Goal: Task Accomplishment & Management: Manage account settings

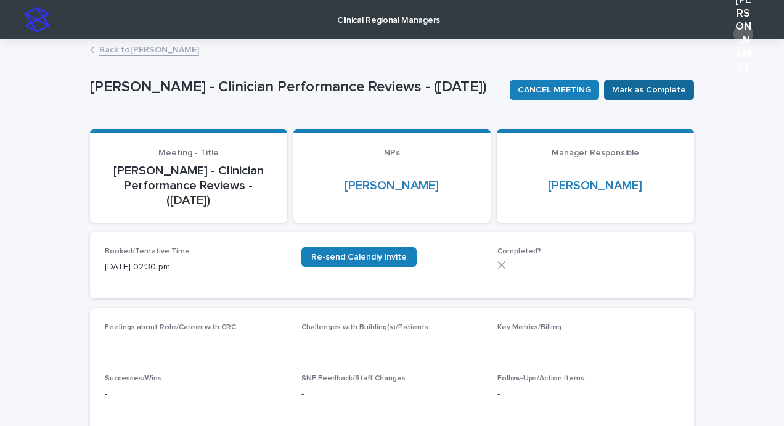
click at [647, 96] on span "Mark as Complete" at bounding box center [649, 90] width 74 height 12
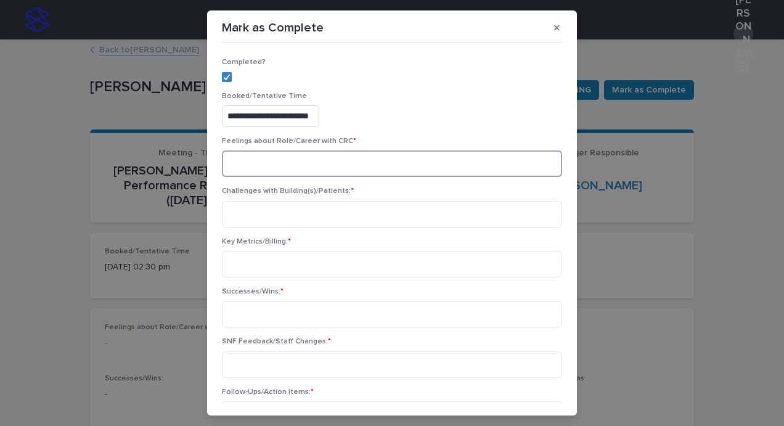
click at [401, 168] on textarea at bounding box center [392, 163] width 340 height 27
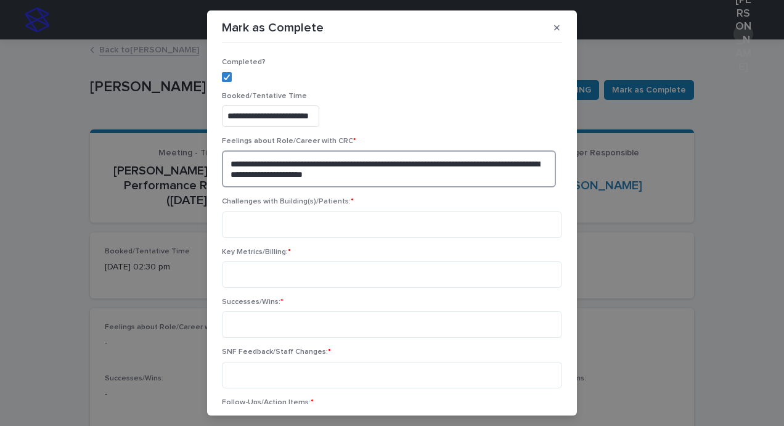
type textarea "**********"
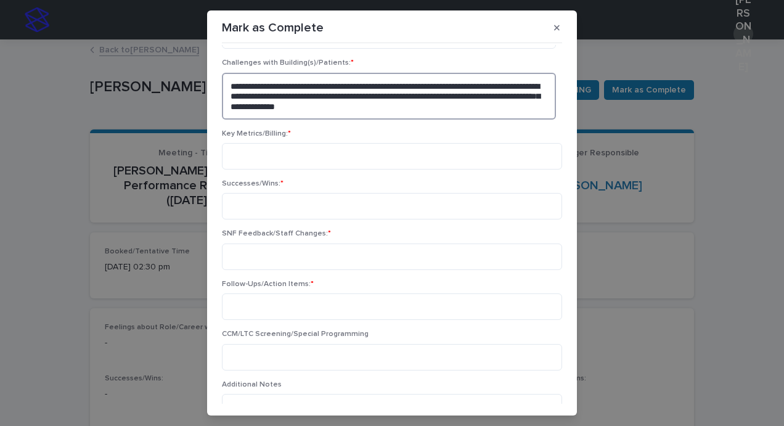
scroll to position [139, 0]
type textarea "**********"
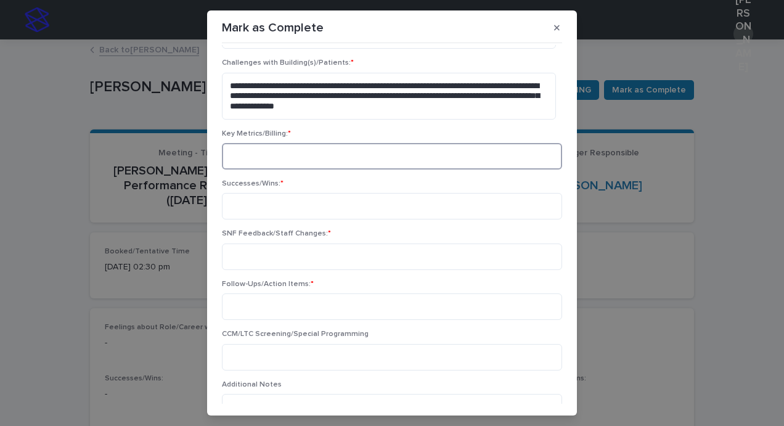
click at [363, 156] on textarea at bounding box center [392, 156] width 340 height 27
type textarea "**********"
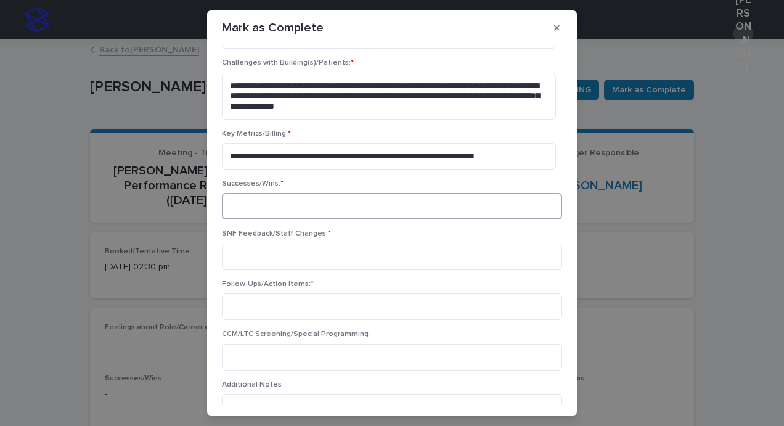
click at [282, 206] on textarea at bounding box center [392, 206] width 340 height 27
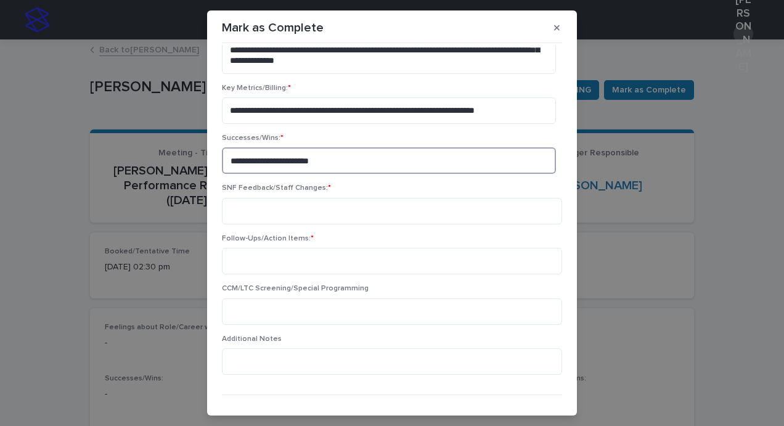
scroll to position [187, 0]
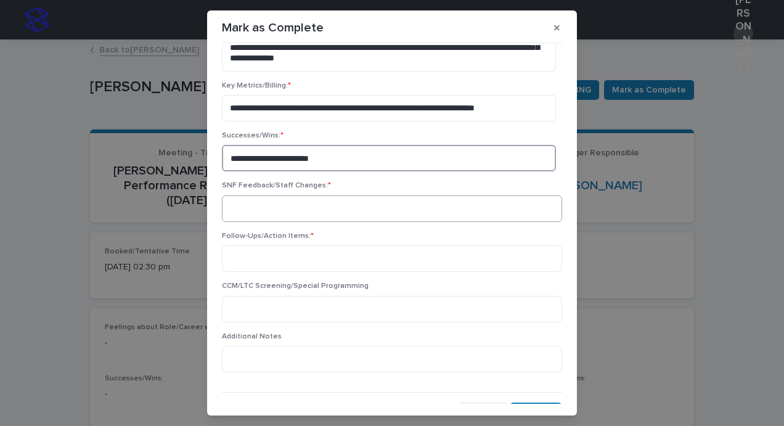
type textarea "**********"
click at [252, 215] on textarea at bounding box center [392, 208] width 340 height 27
type textarea "****"
click at [250, 268] on textarea at bounding box center [392, 258] width 340 height 27
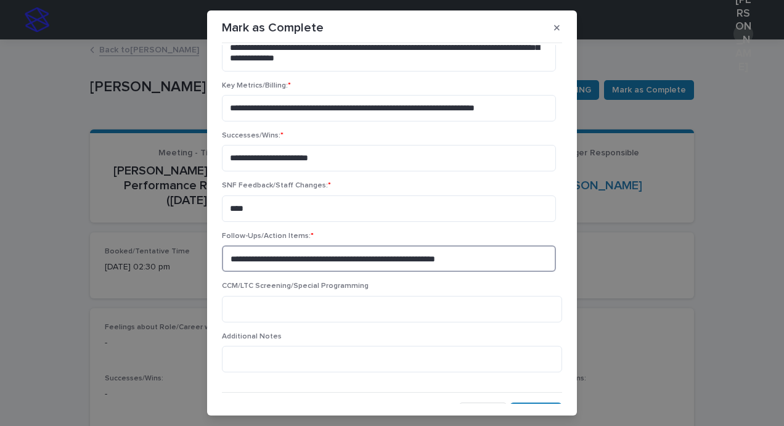
scroll to position [205, 0]
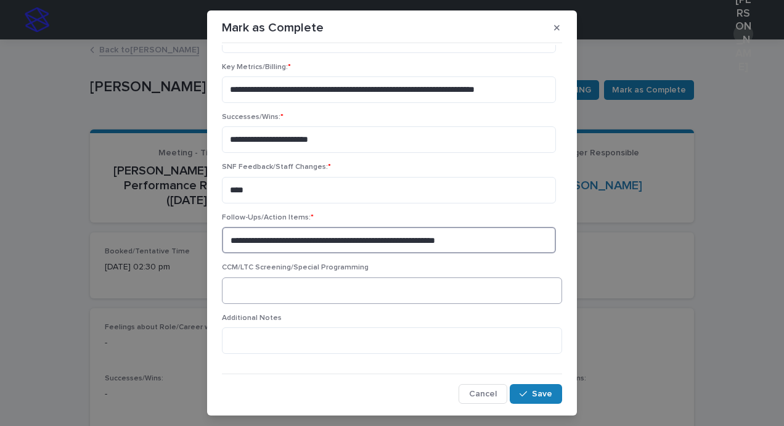
type textarea "**********"
click at [259, 287] on textarea at bounding box center [392, 290] width 340 height 27
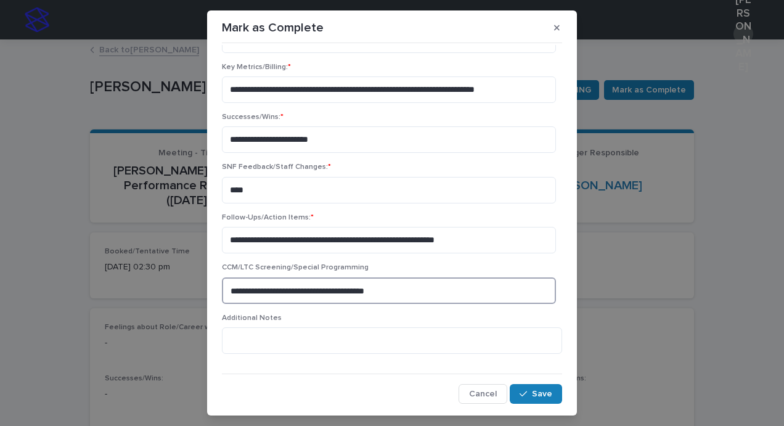
scroll to position [26, 0]
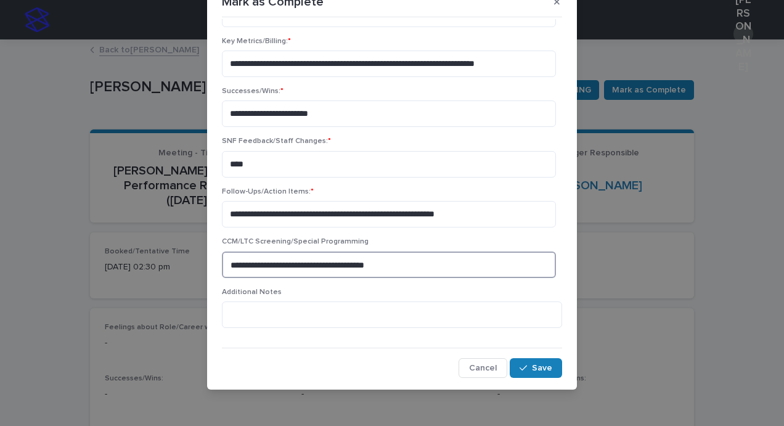
type textarea "**********"
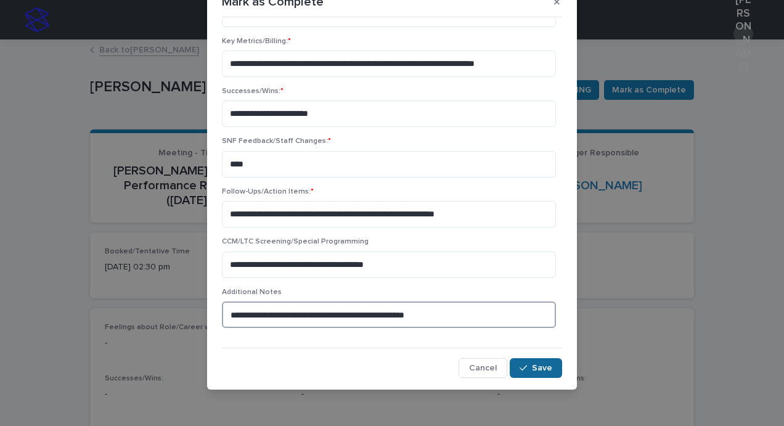
type textarea "**********"
click at [520, 370] on icon "button" at bounding box center [523, 368] width 7 height 9
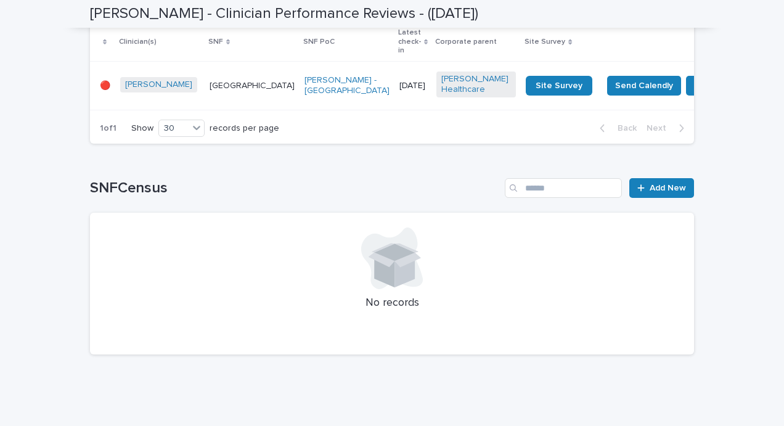
scroll to position [795, 0]
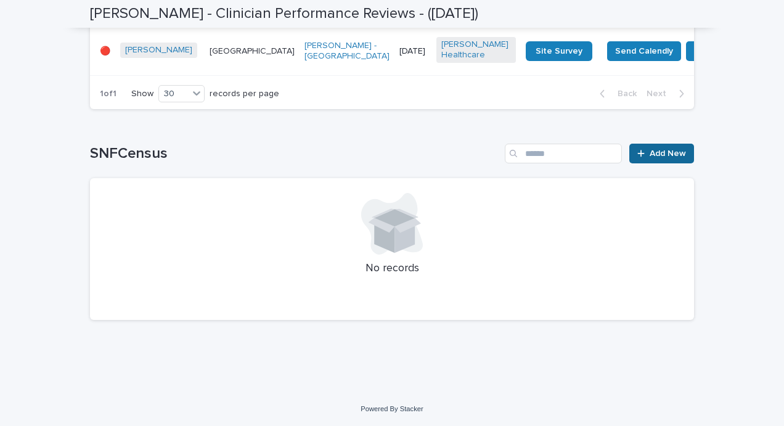
click at [645, 158] on div at bounding box center [643, 153] width 12 height 9
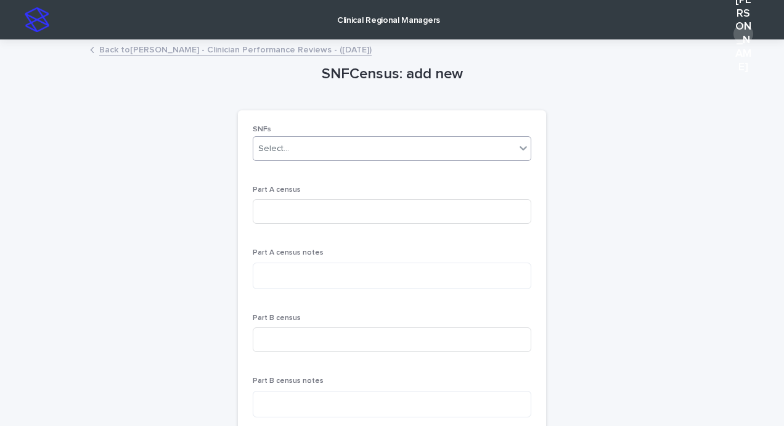
click at [361, 145] on div "Select..." at bounding box center [384, 149] width 262 height 20
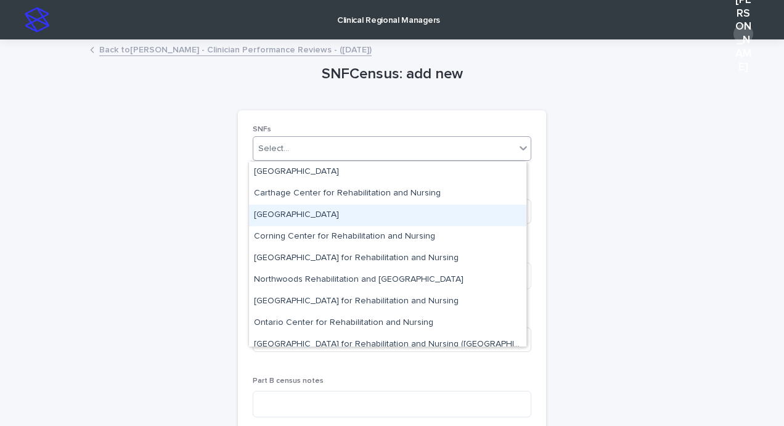
click at [311, 221] on div "[GEOGRAPHIC_DATA]" at bounding box center [387, 216] width 277 height 22
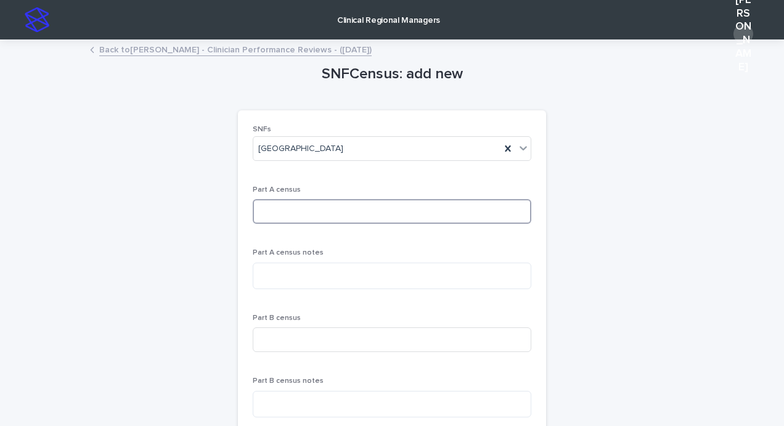
click at [343, 213] on input at bounding box center [392, 211] width 279 height 25
type input "**"
click at [271, 341] on input at bounding box center [392, 339] width 279 height 25
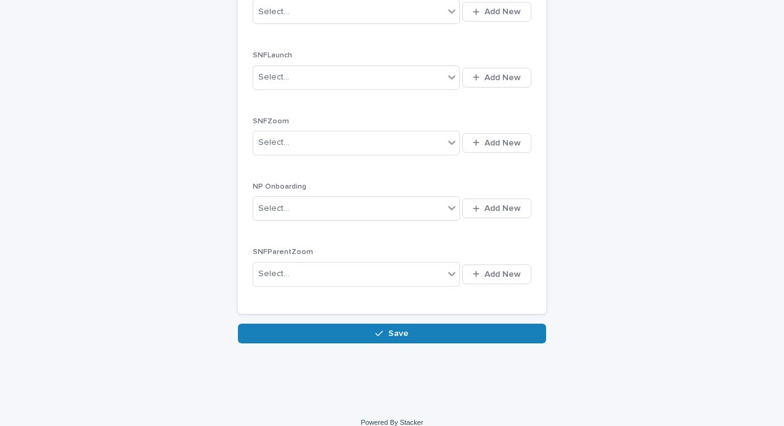
scroll to position [623, 0]
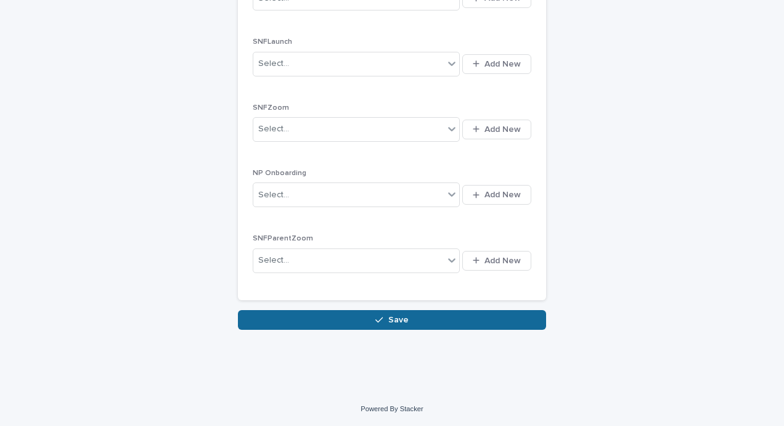
type input "**"
click at [370, 320] on button "Save" at bounding box center [392, 320] width 308 height 20
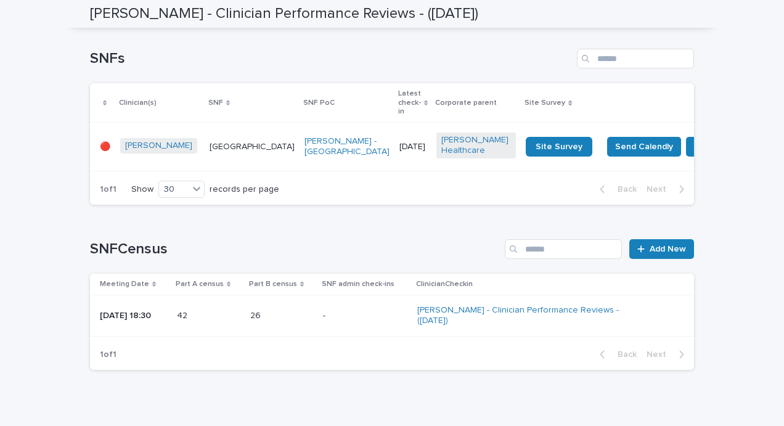
scroll to position [699, 0]
click at [210, 147] on p "[GEOGRAPHIC_DATA]" at bounding box center [252, 146] width 85 height 10
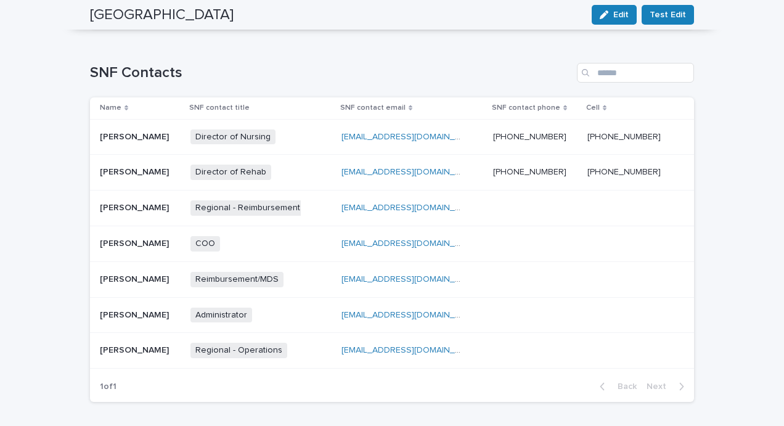
scroll to position [425, 0]
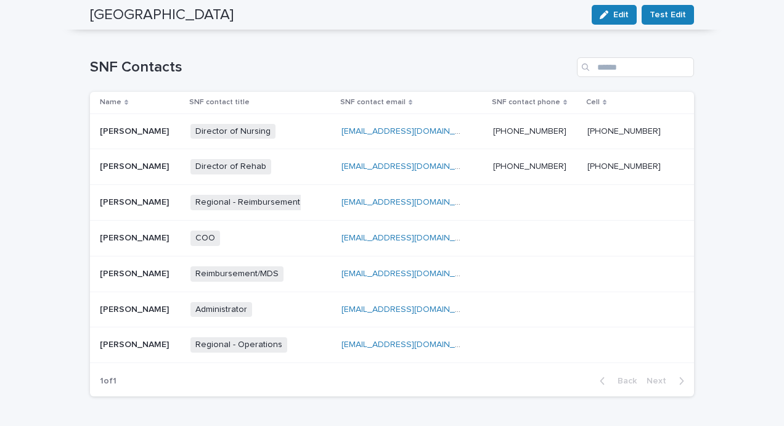
click at [131, 316] on div "[PERSON_NAME] [PERSON_NAME]" at bounding box center [140, 310] width 81 height 20
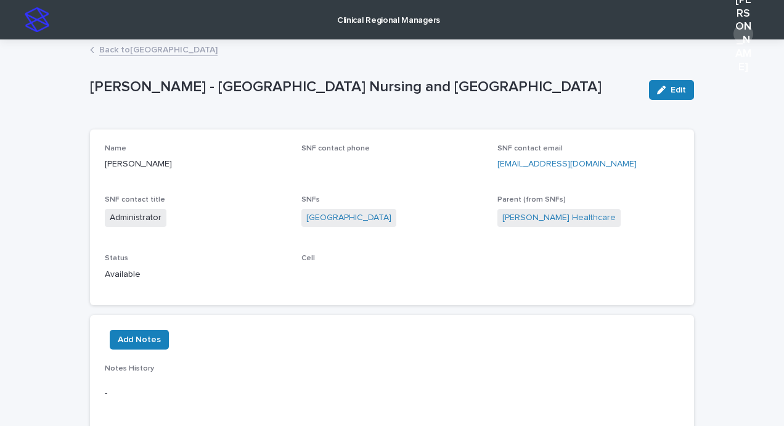
click at [142, 52] on link "Back to [GEOGRAPHIC_DATA]" at bounding box center [158, 49] width 118 height 14
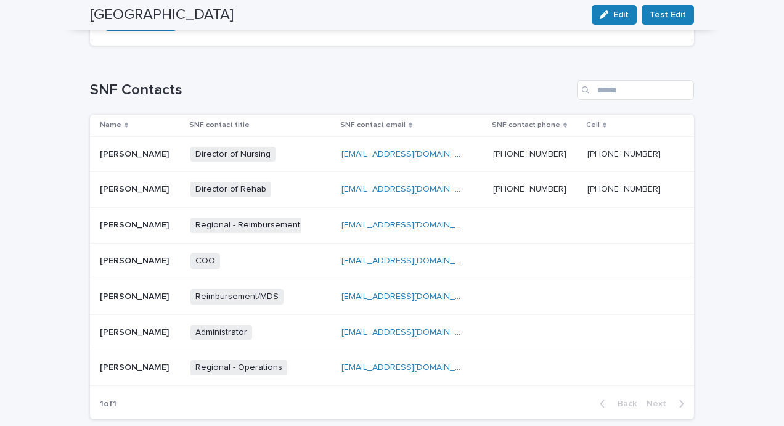
scroll to position [408, 0]
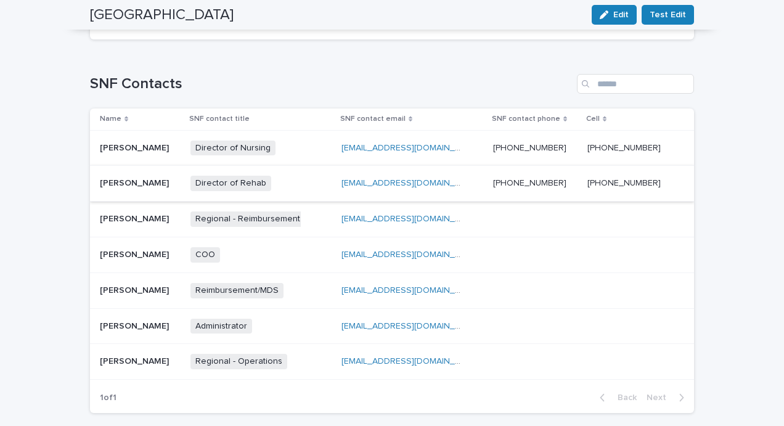
click at [366, 182] on link "[EMAIL_ADDRESS][DOMAIN_NAME]" at bounding box center [410, 183] width 139 height 9
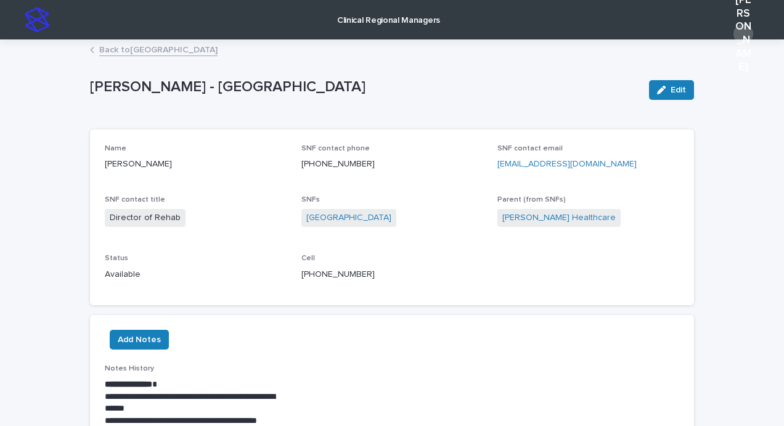
click at [134, 50] on link "Back to [GEOGRAPHIC_DATA]" at bounding box center [158, 49] width 118 height 14
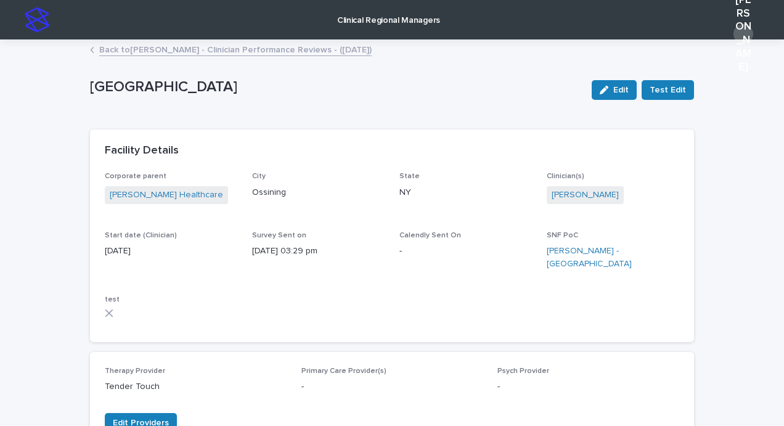
click at [111, 46] on link "Back to [PERSON_NAME] - Clinician Performance Reviews - ([DATE])" at bounding box center [235, 49] width 272 height 14
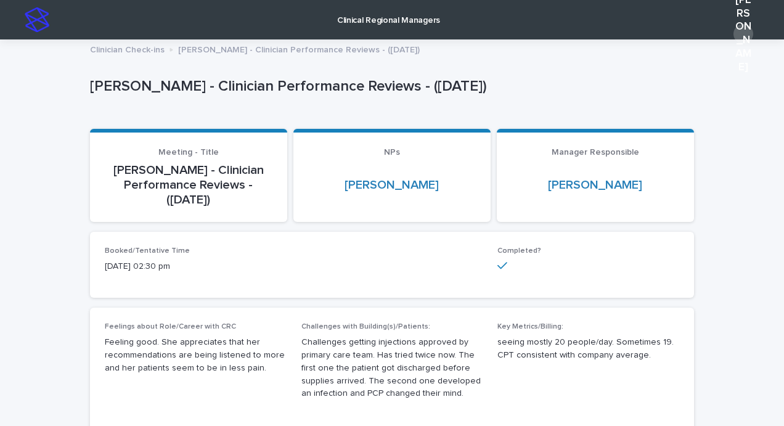
click at [125, 50] on p "Clinician Check-ins" at bounding box center [127, 49] width 75 height 14
click at [34, 19] on img at bounding box center [37, 19] width 25 height 25
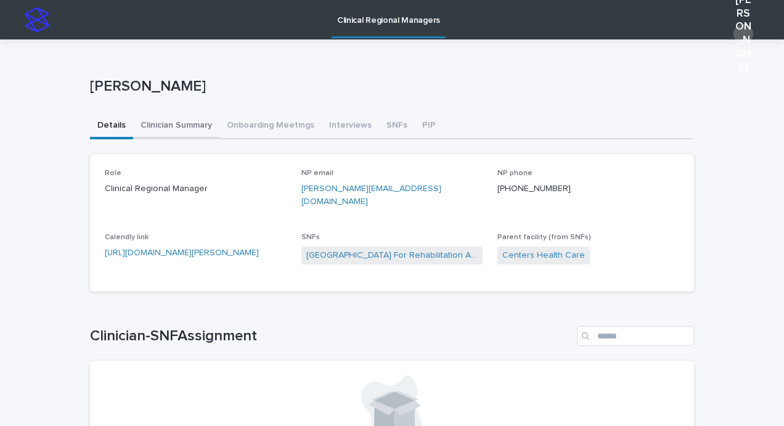
click at [161, 129] on button "Clinician Summary" at bounding box center [176, 126] width 86 height 26
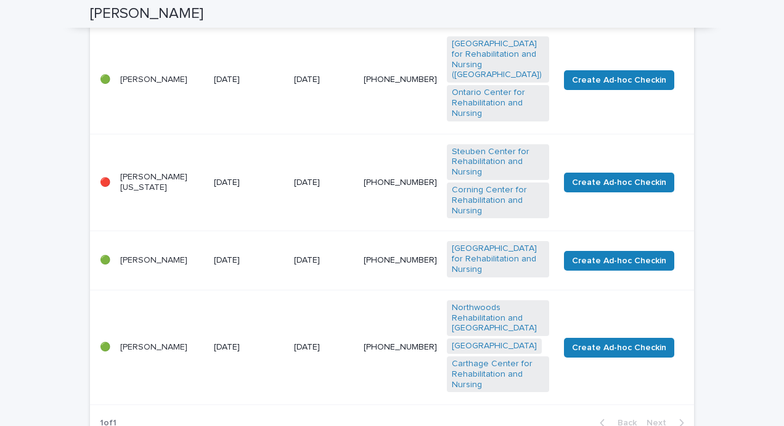
scroll to position [338, 0]
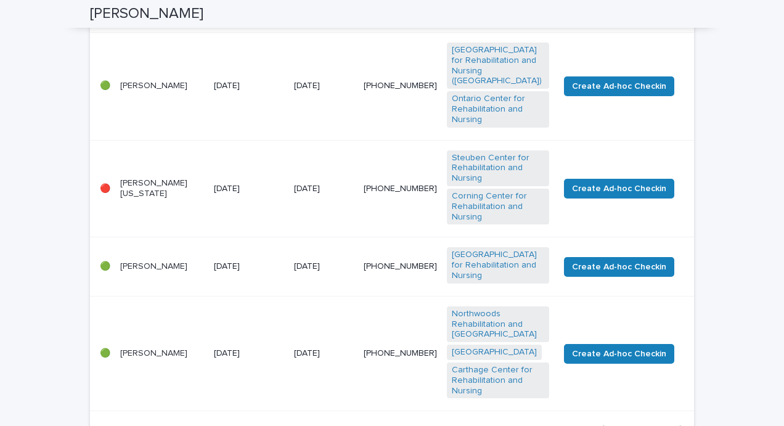
click at [142, 199] on p "[PERSON_NAME][US_STATE]" at bounding box center [162, 188] width 84 height 21
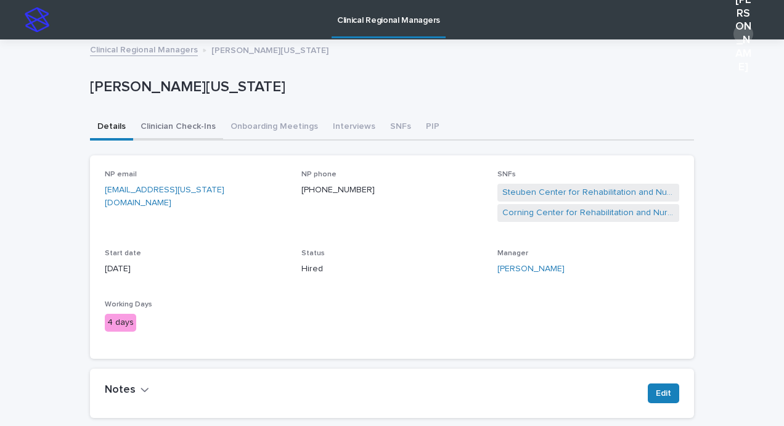
click at [148, 133] on button "Clinician Check-Ins" at bounding box center [178, 128] width 90 height 26
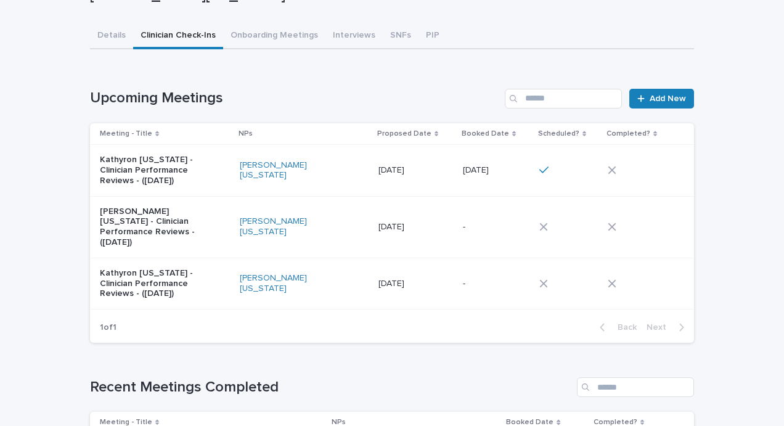
scroll to position [101, 0]
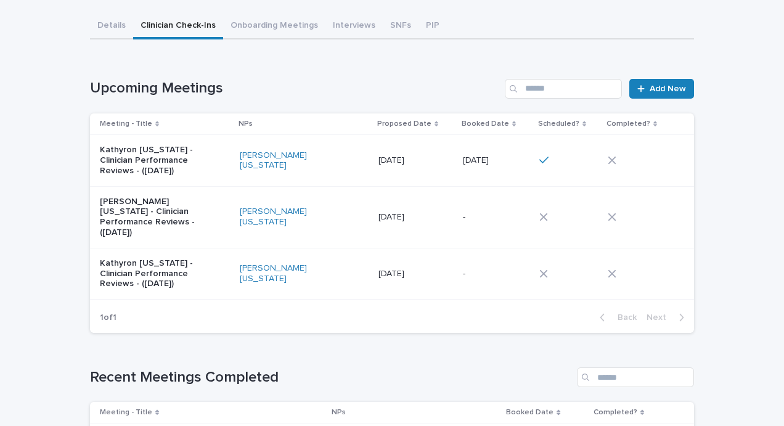
click at [608, 161] on icon at bounding box center [612, 161] width 8 height 8
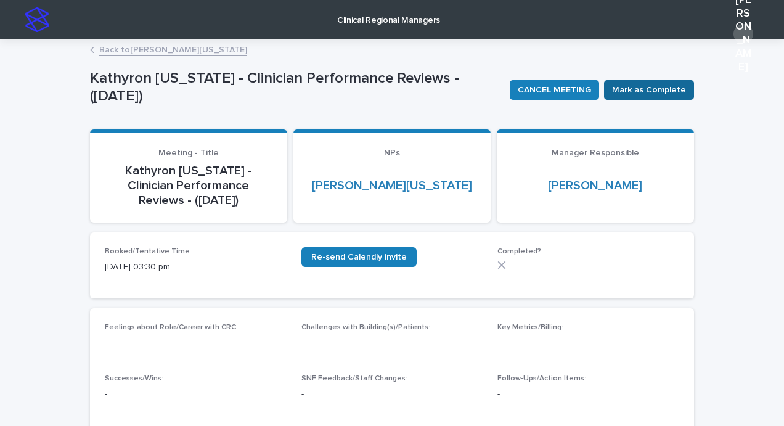
click at [634, 91] on span "Mark as Complete" at bounding box center [649, 90] width 74 height 12
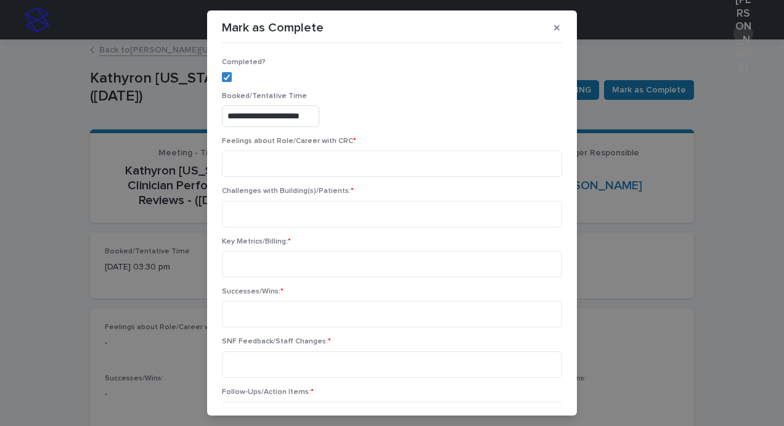
click at [231, 117] on input "**********" at bounding box center [270, 116] width 97 height 22
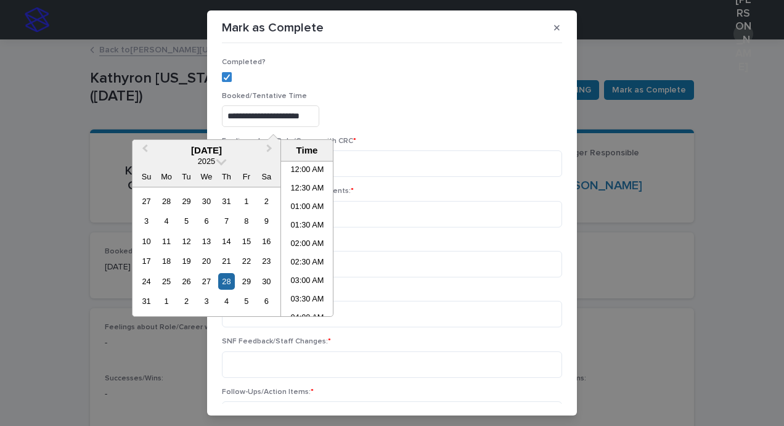
scroll to position [505, 0]
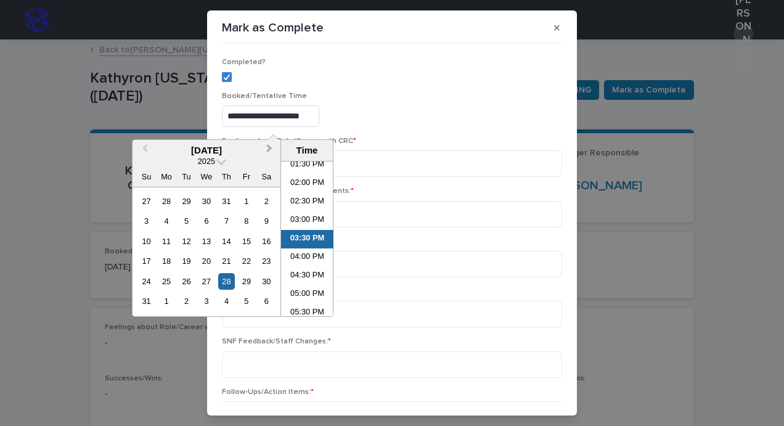
click at [269, 147] on span "Next Month" at bounding box center [269, 150] width 0 height 17
click at [253, 238] on div "19" at bounding box center [246, 241] width 17 height 17
drag, startPoint x: 300, startPoint y: 168, endPoint x: 289, endPoint y: 165, distance: 11.7
click at [289, 165] on li "01:30 PM" at bounding box center [307, 165] width 52 height 18
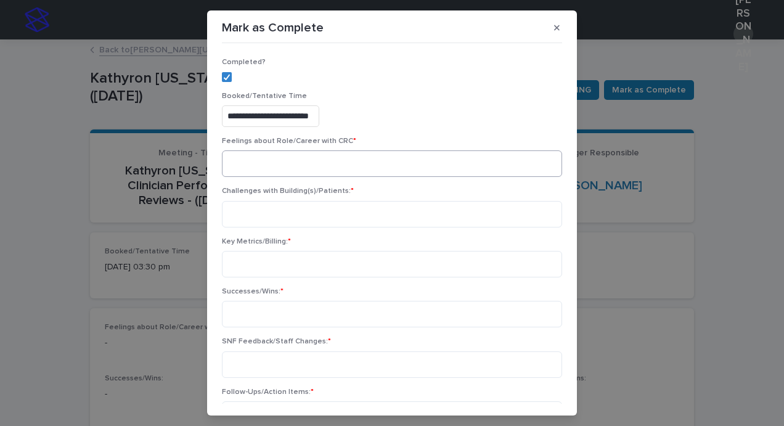
type input "**********"
click at [313, 163] on textarea at bounding box center [392, 163] width 340 height 27
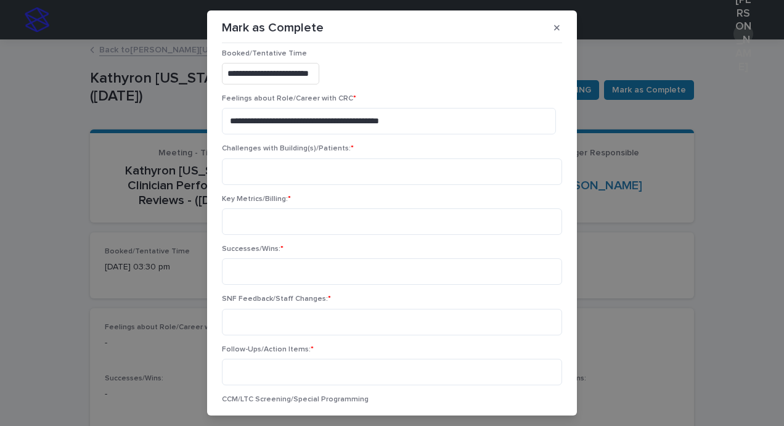
scroll to position [44, 0]
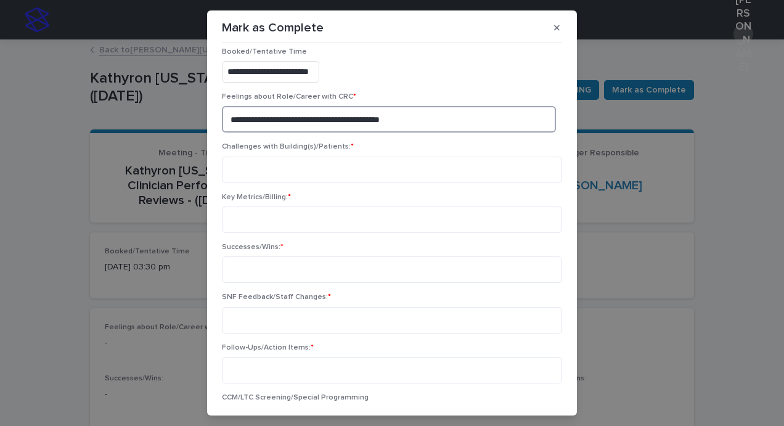
click at [411, 123] on textarea "**********" at bounding box center [389, 119] width 334 height 27
type textarea "**********"
click at [287, 165] on textarea at bounding box center [392, 170] width 340 height 27
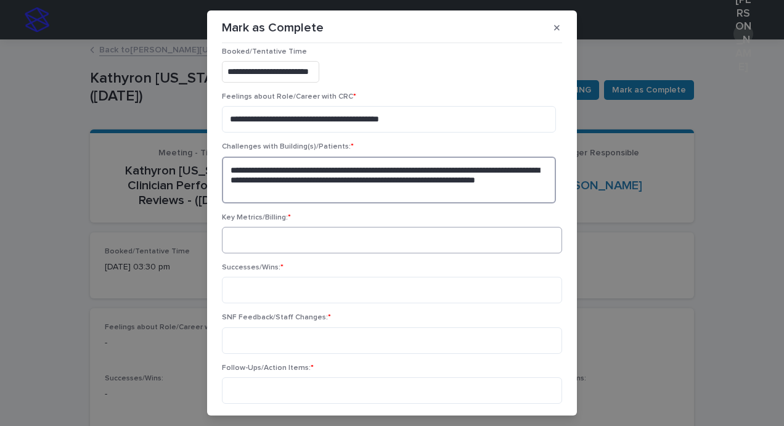
type textarea "**********"
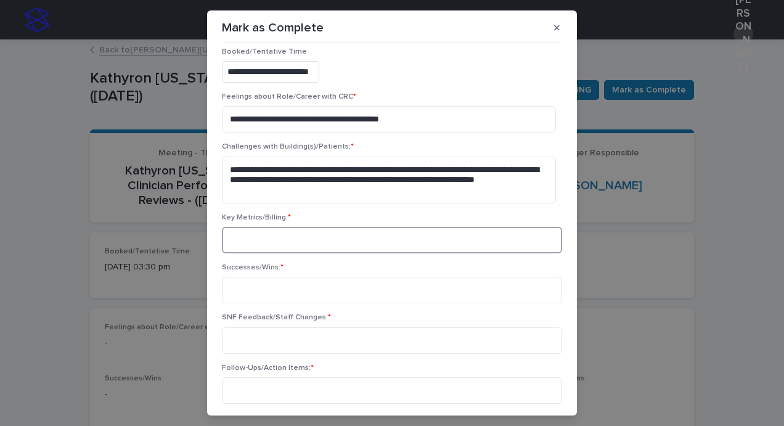
click at [288, 236] on textarea at bounding box center [392, 240] width 340 height 27
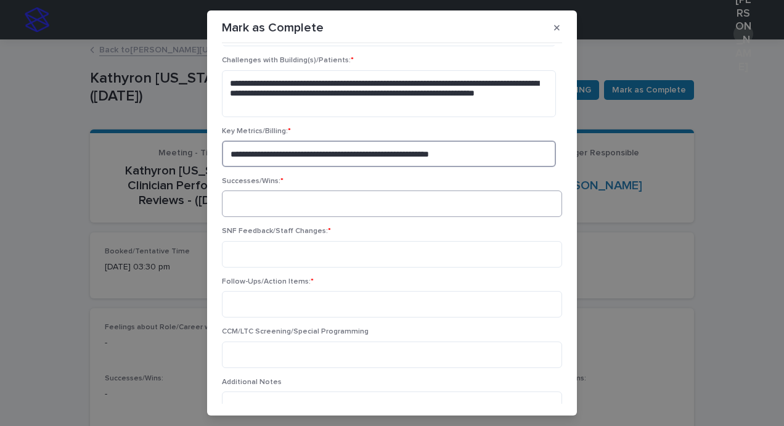
type textarea "**********"
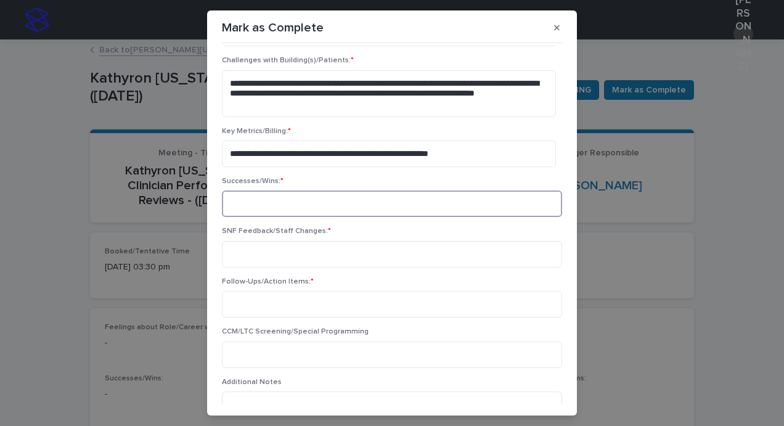
click at [300, 208] on textarea at bounding box center [392, 203] width 340 height 27
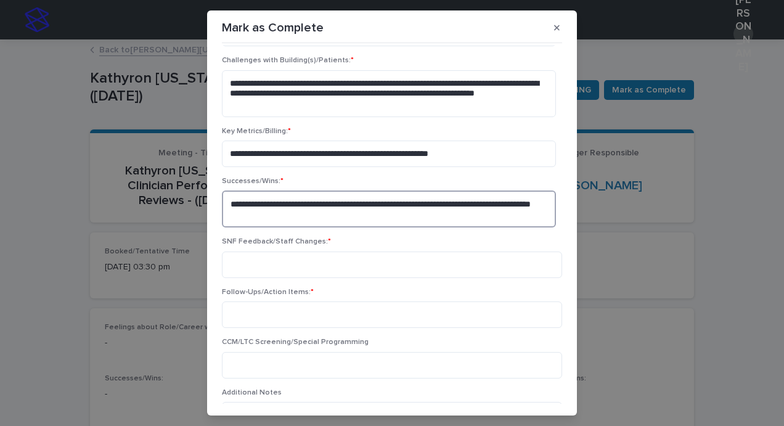
scroll to position [205, 0]
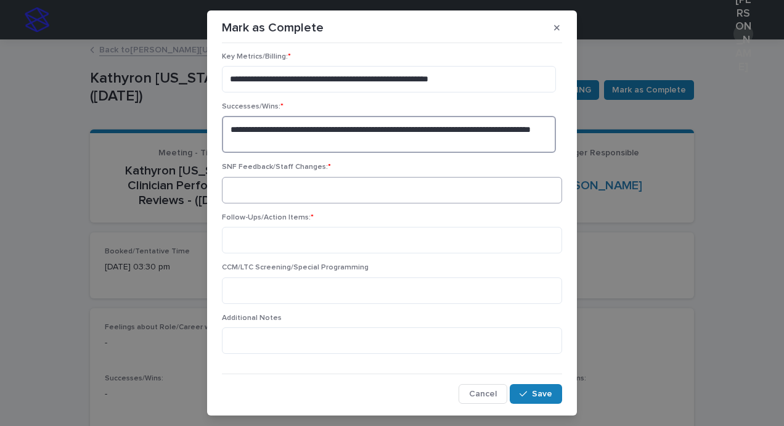
type textarea "**********"
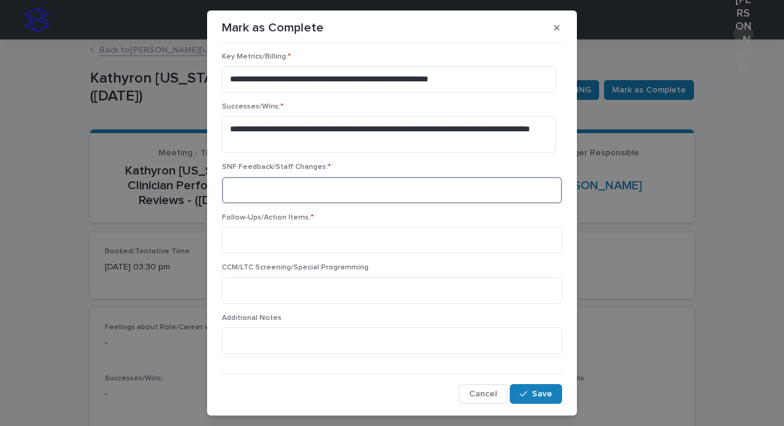
click at [270, 187] on textarea at bounding box center [392, 190] width 340 height 27
type textarea "*"
type textarea "**********"
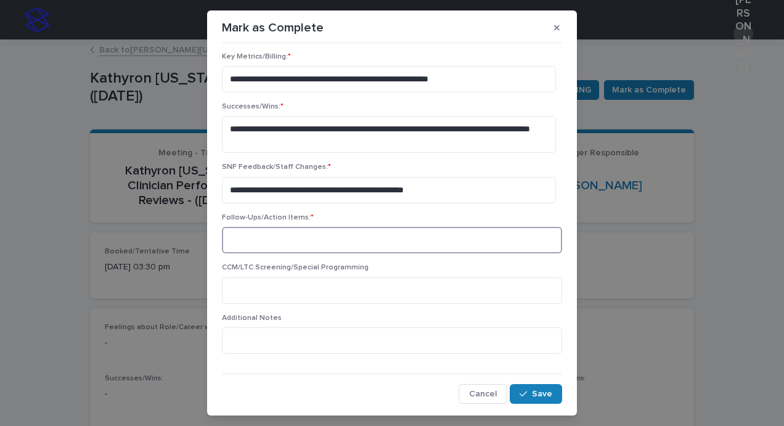
click at [278, 245] on textarea at bounding box center [392, 240] width 340 height 27
click at [224, 240] on textarea "**********" at bounding box center [389, 240] width 334 height 27
click at [349, 238] on textarea "**********" at bounding box center [389, 240] width 334 height 27
type textarea "**********"
click at [256, 280] on textarea at bounding box center [392, 290] width 340 height 27
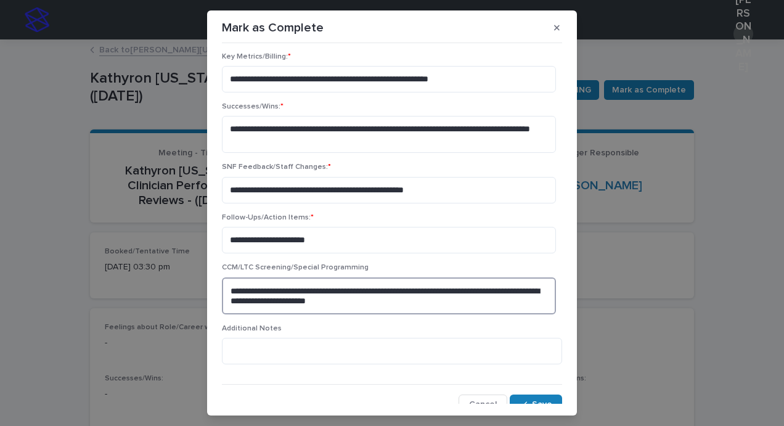
scroll to position [216, 0]
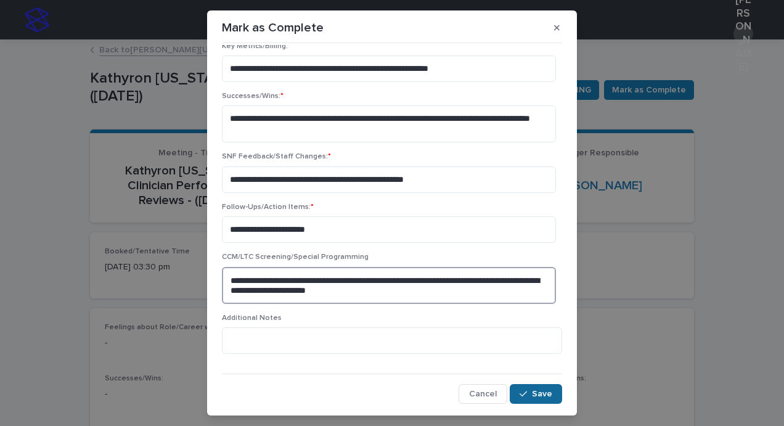
type textarea "**********"
click at [532, 391] on span "Save" at bounding box center [542, 394] width 20 height 9
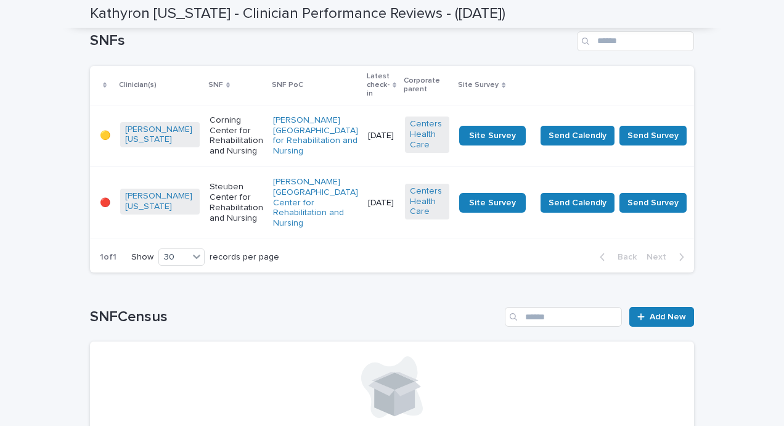
scroll to position [778, 0]
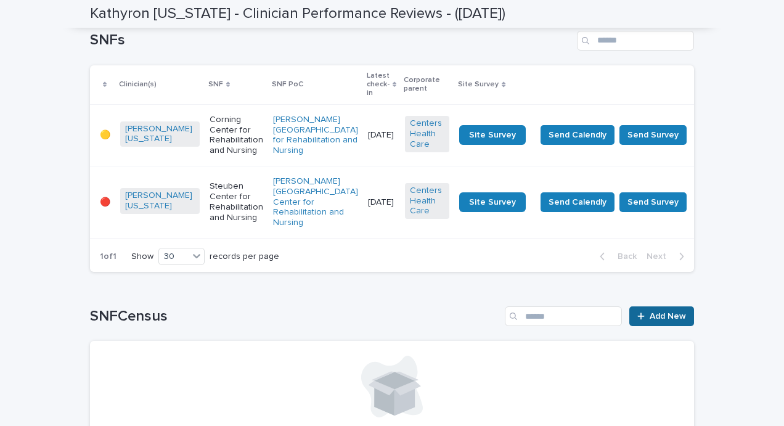
click at [657, 312] on span "Add New" at bounding box center [668, 316] width 36 height 9
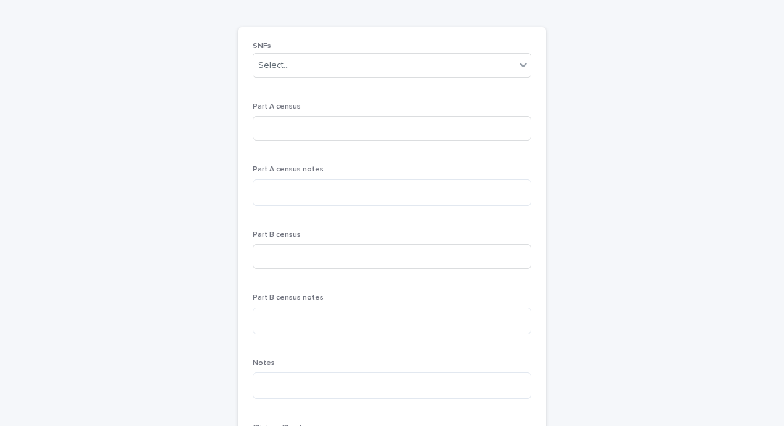
scroll to position [83, 0]
click at [292, 62] on div "Select..." at bounding box center [384, 66] width 262 height 20
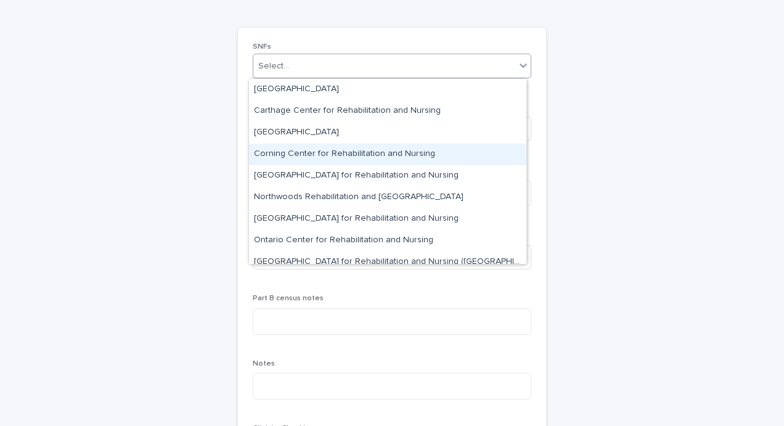
click at [304, 150] on div "Corning Center for Rehabilitation and Nursing" at bounding box center [387, 155] width 277 height 22
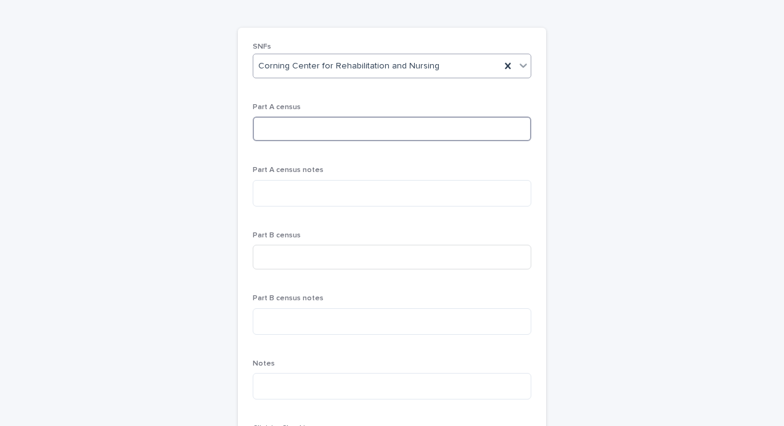
click at [283, 128] on input at bounding box center [392, 128] width 279 height 25
type input "**"
type textarea "**"
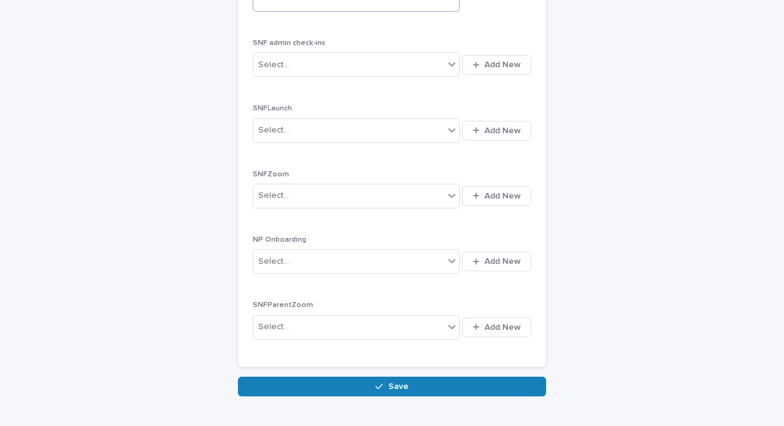
scroll to position [623, 0]
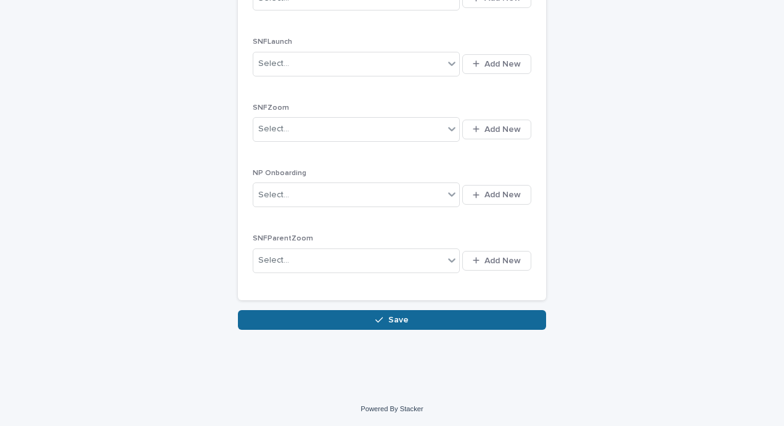
click at [407, 319] on button "Save" at bounding box center [392, 320] width 308 height 20
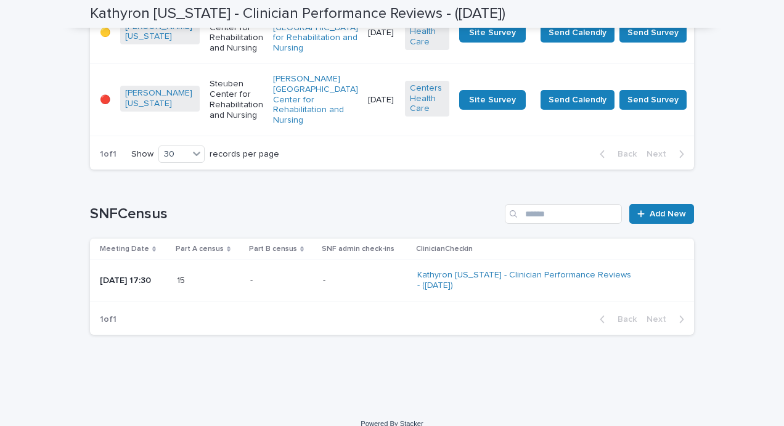
scroll to position [881, 0]
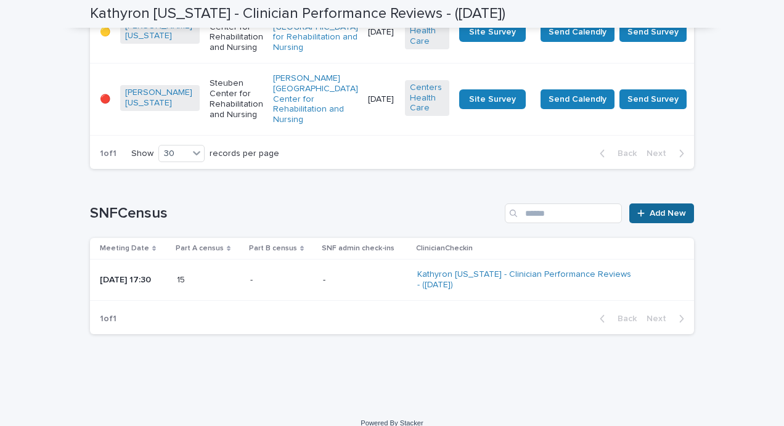
click at [654, 209] on span "Add New" at bounding box center [668, 213] width 36 height 9
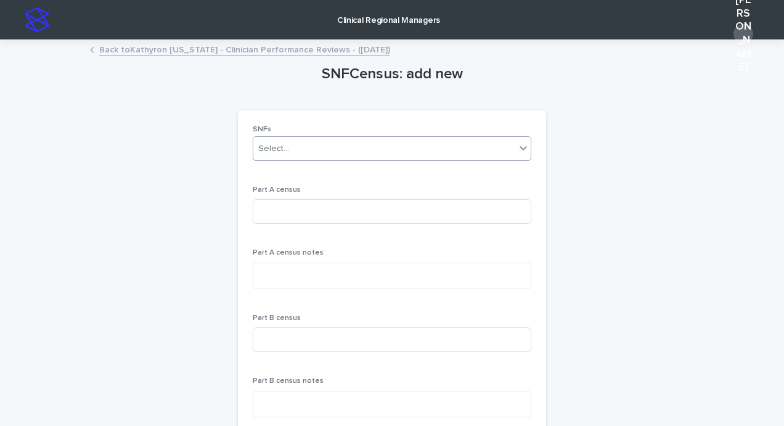
click at [364, 155] on div "Select..." at bounding box center [384, 149] width 262 height 20
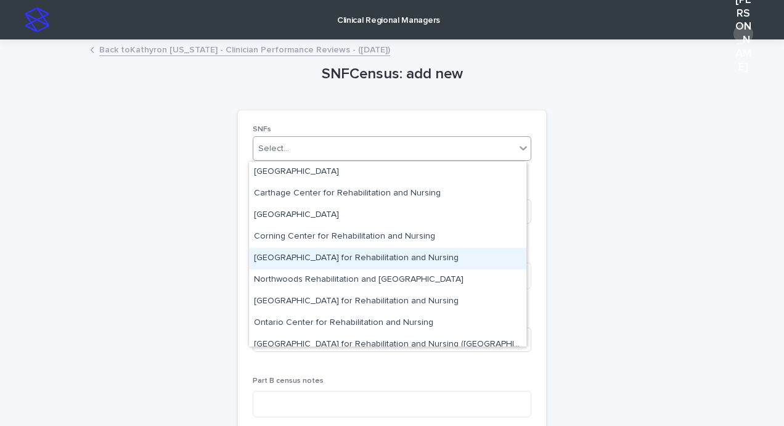
scroll to position [31, 0]
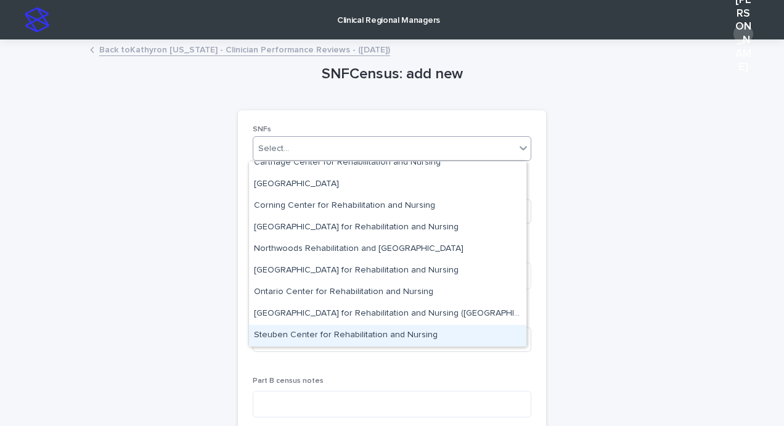
click at [290, 332] on div "Steuben Center for Rehabilitation and Nursing" at bounding box center [387, 336] width 277 height 22
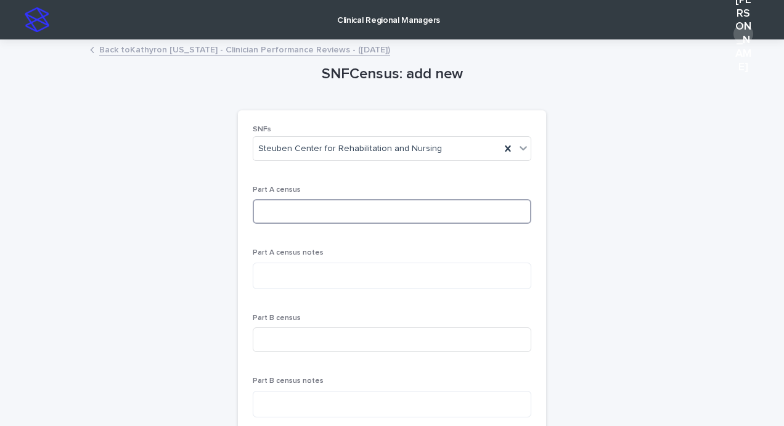
click at [335, 218] on input at bounding box center [392, 211] width 279 height 25
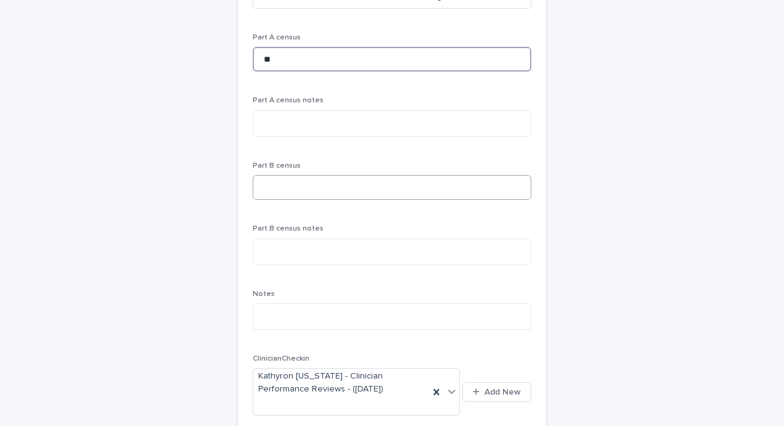
type input "**"
click at [303, 191] on input at bounding box center [392, 187] width 279 height 25
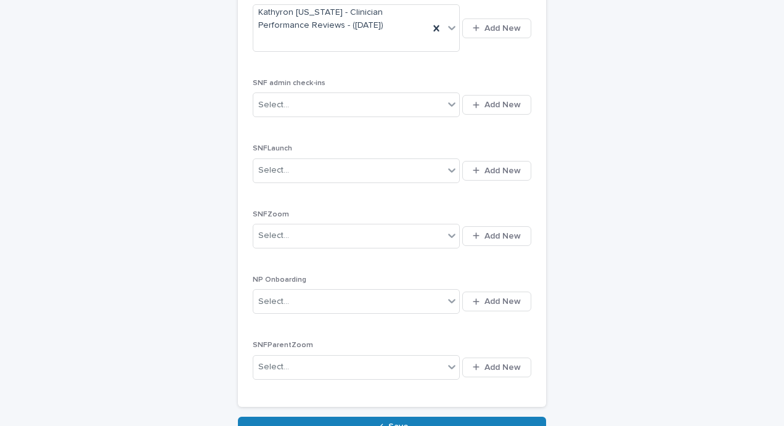
scroll to position [623, 0]
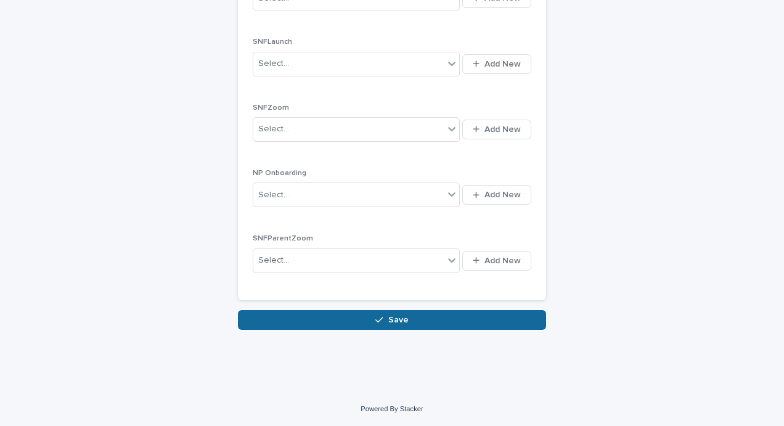
type input "**"
click at [390, 324] on button "Save" at bounding box center [392, 320] width 308 height 20
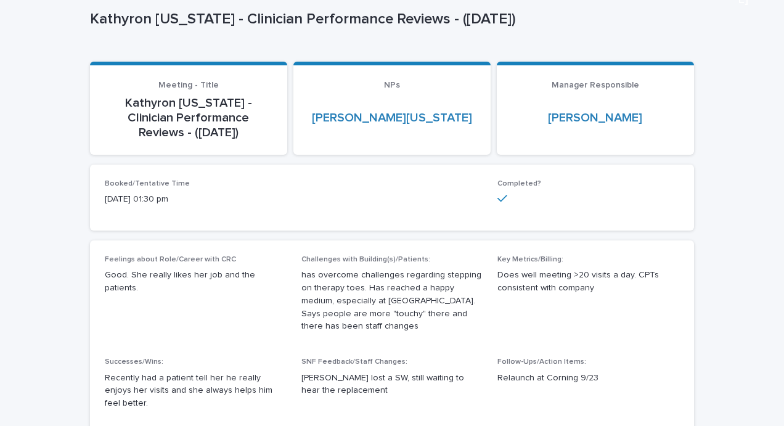
scroll to position [68, 0]
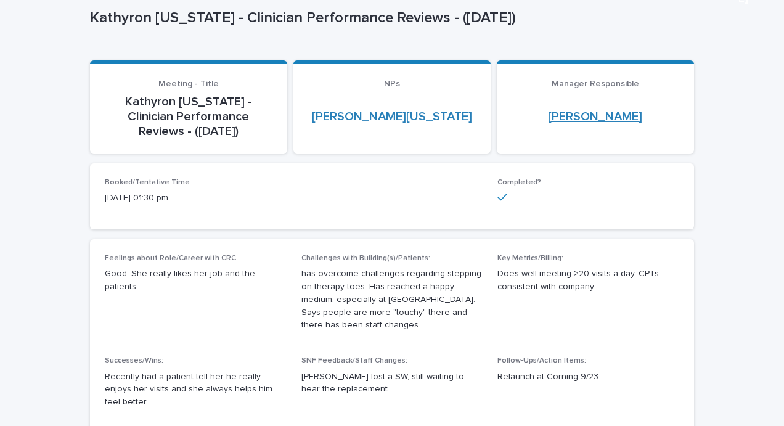
click at [590, 118] on link "[PERSON_NAME]" at bounding box center [595, 116] width 94 height 15
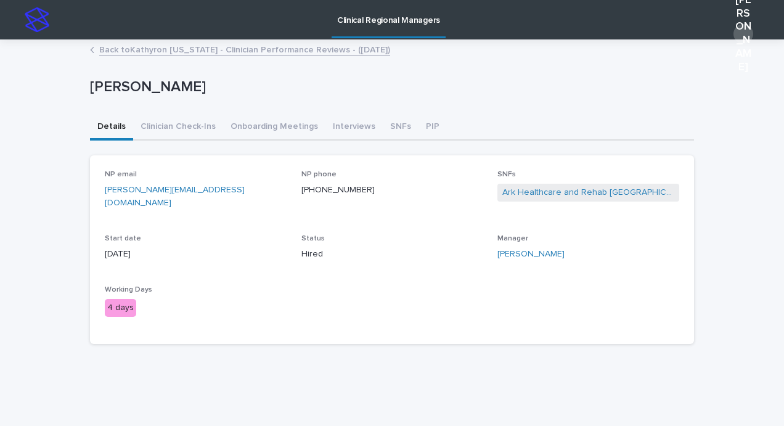
scroll to position [12, 0]
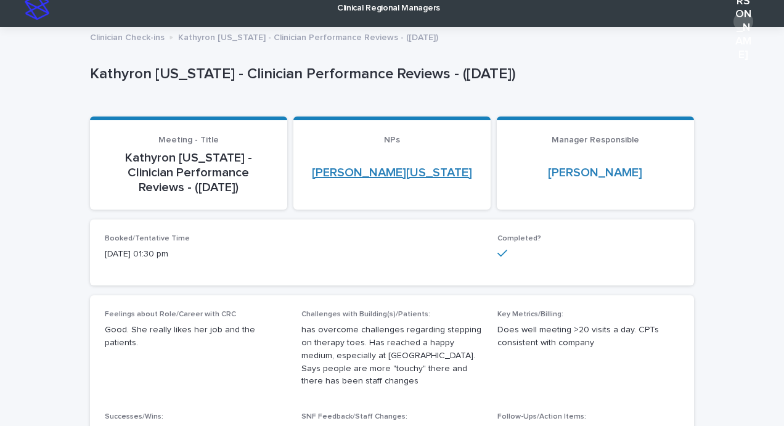
click at [369, 175] on link "[PERSON_NAME][US_STATE]" at bounding box center [392, 172] width 160 height 15
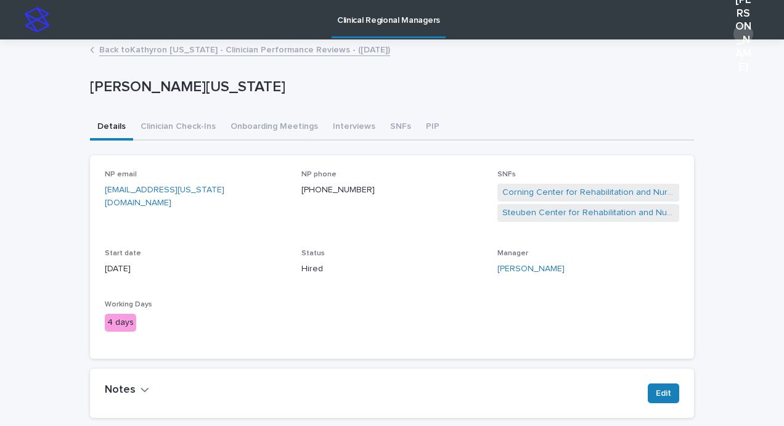
click at [151, 50] on link "Back to Kathyron [US_STATE] - Clinician Performance Reviews - ([DATE])" at bounding box center [244, 49] width 291 height 14
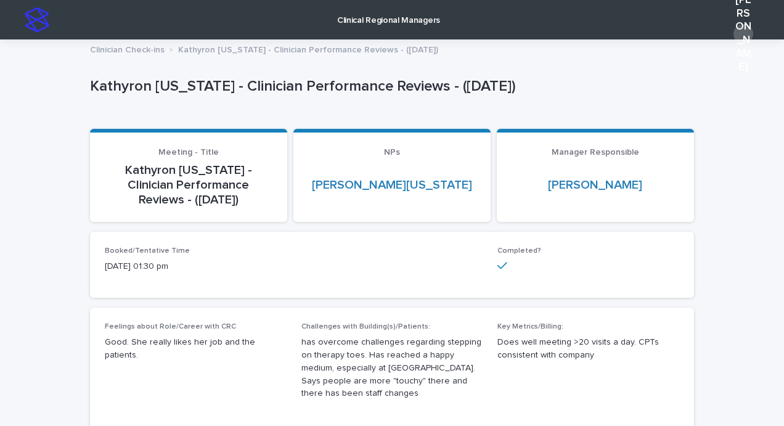
click at [113, 49] on p "Clinician Check-ins" at bounding box center [127, 49] width 75 height 14
click at [33, 18] on img at bounding box center [37, 19] width 25 height 25
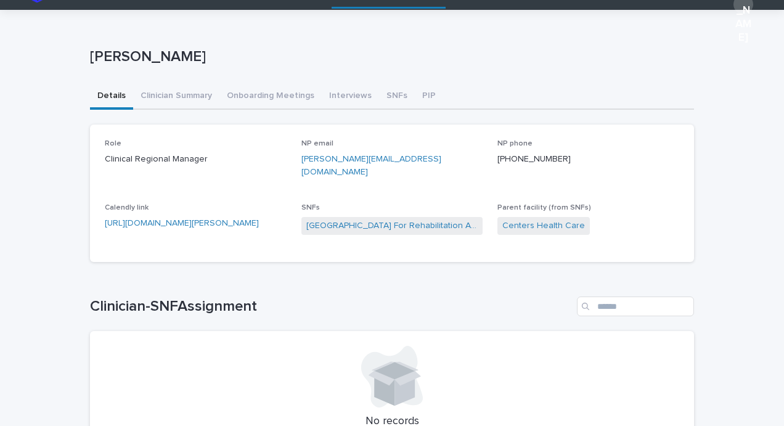
scroll to position [33, 0]
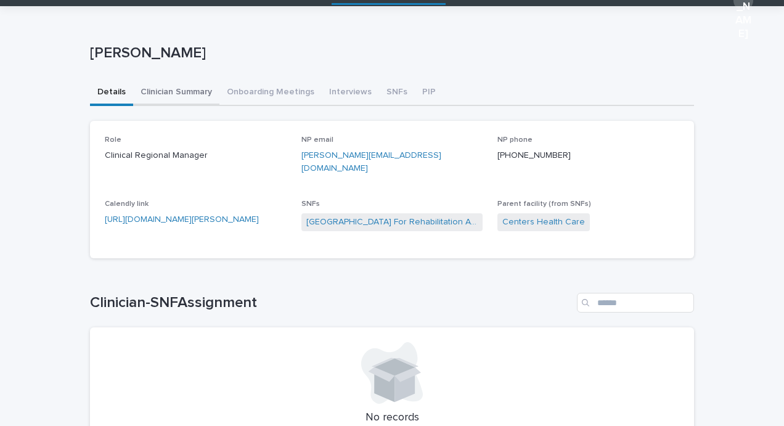
click at [179, 97] on div "[PERSON_NAME] [PERSON_NAME] Sorry, there was an error saving your record. Pleas…" at bounding box center [392, 242] width 604 height 473
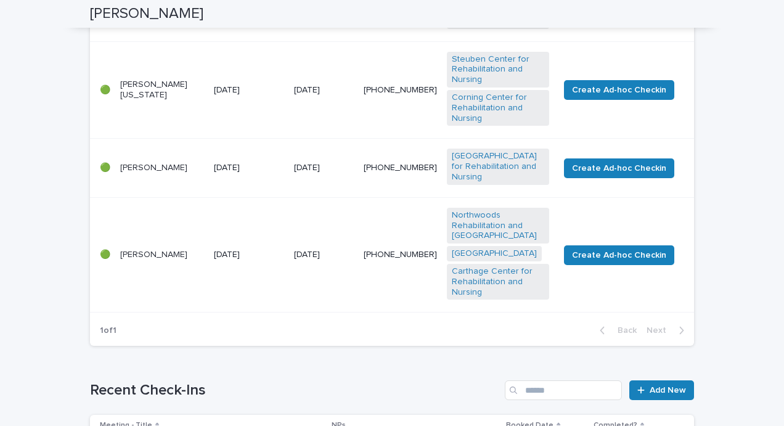
scroll to position [437, 0]
click at [139, 259] on p "[PERSON_NAME]" at bounding box center [162, 254] width 84 height 10
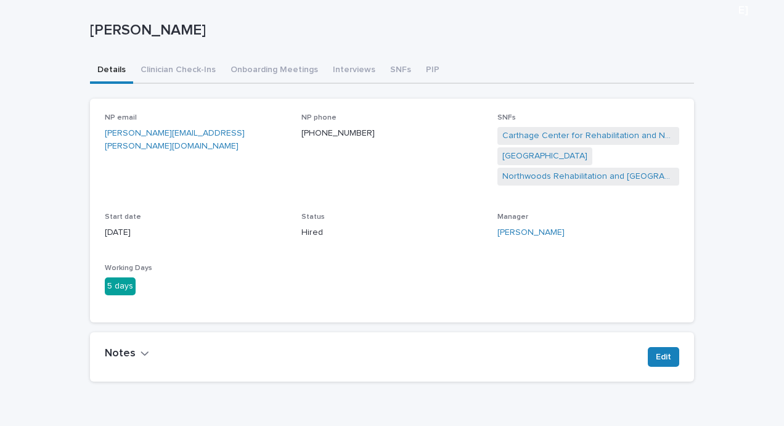
scroll to position [54, 0]
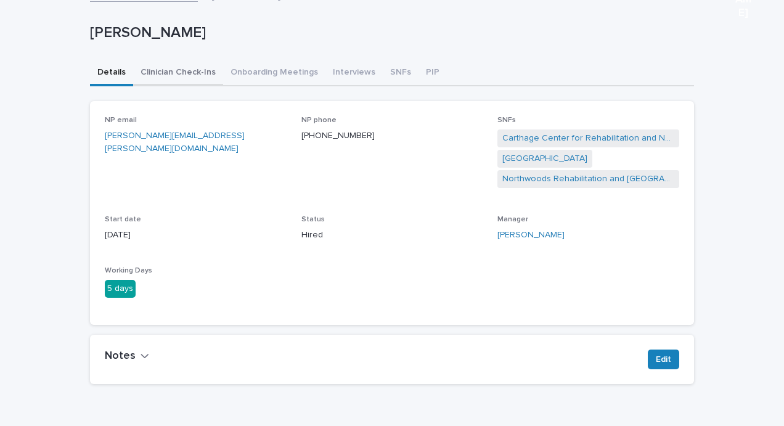
click at [164, 81] on button "Clinician Check-Ins" at bounding box center [178, 73] width 90 height 26
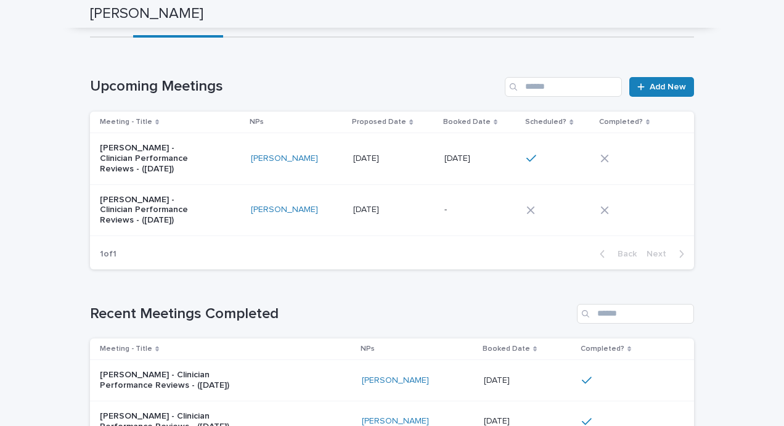
scroll to position [102, 0]
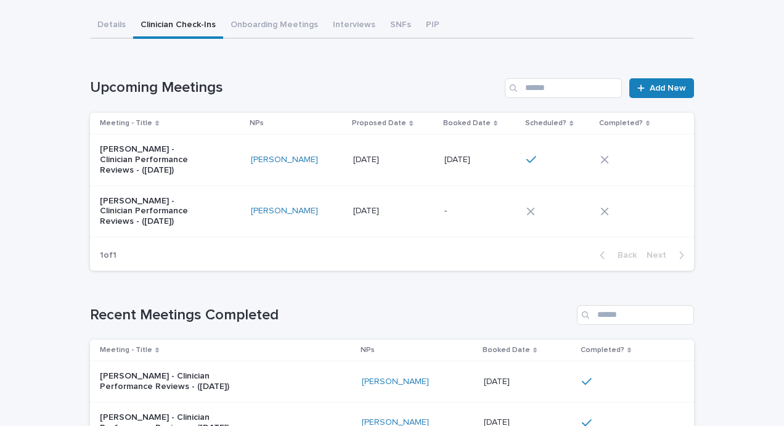
click at [601, 160] on icon at bounding box center [605, 160] width 8 height 8
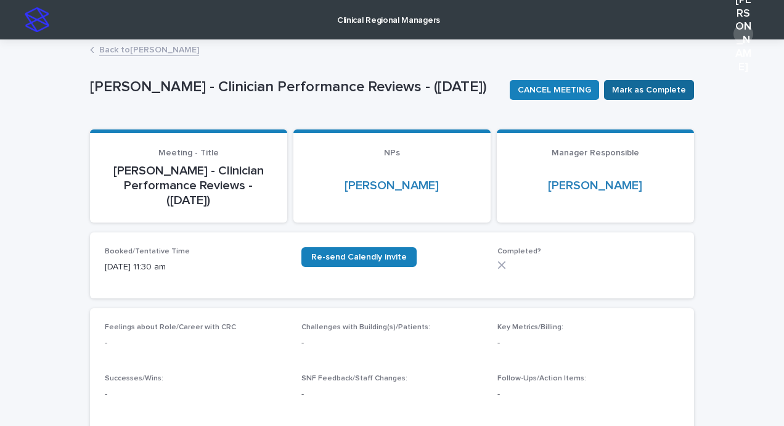
click at [644, 92] on span "Mark as Complete" at bounding box center [649, 90] width 74 height 12
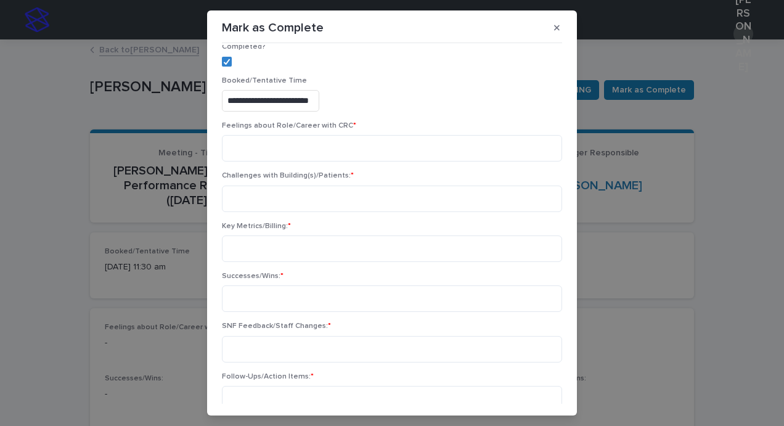
scroll to position [18, 0]
click at [329, 142] on textarea at bounding box center [392, 146] width 340 height 27
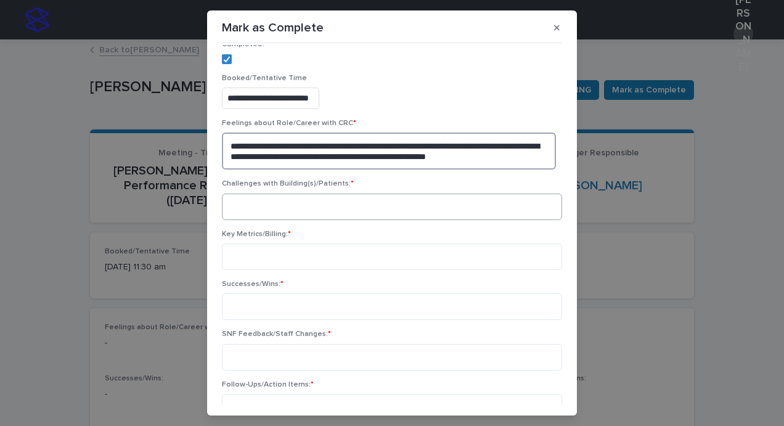
type textarea "**********"
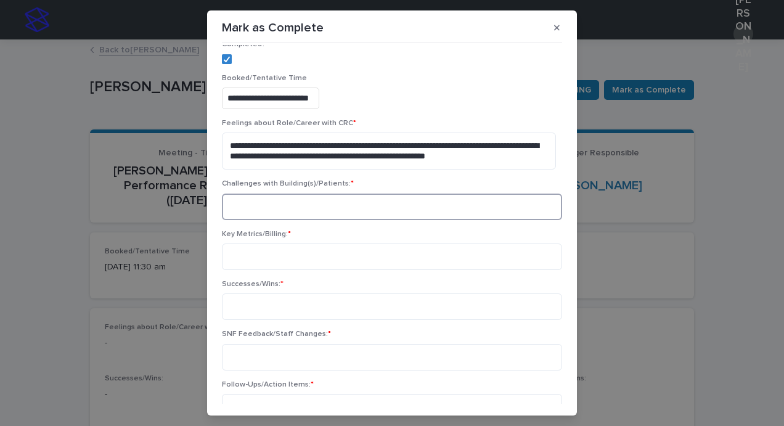
click at [256, 210] on textarea at bounding box center [392, 207] width 340 height 27
type textarea "**********"
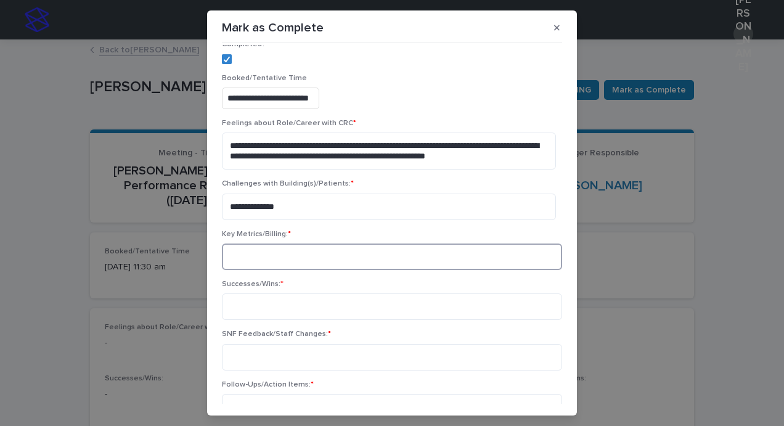
click at [345, 248] on textarea at bounding box center [392, 256] width 340 height 27
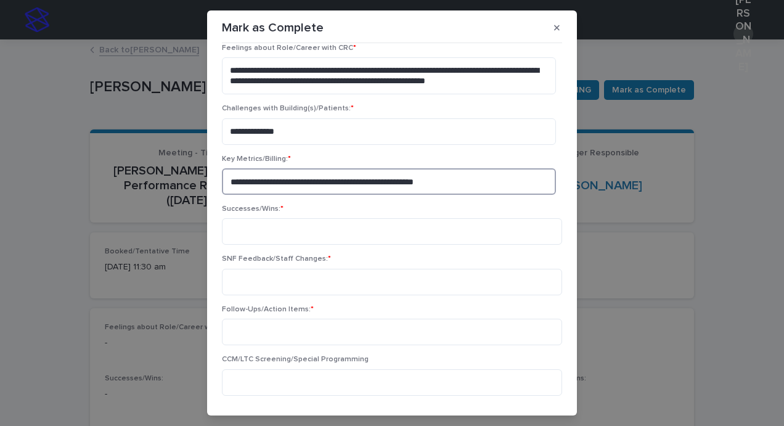
scroll to position [99, 0]
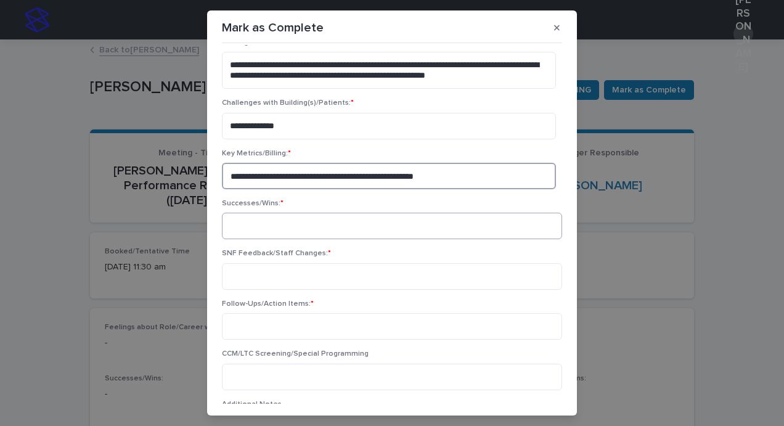
type textarea "**********"
click at [246, 223] on textarea at bounding box center [392, 226] width 340 height 27
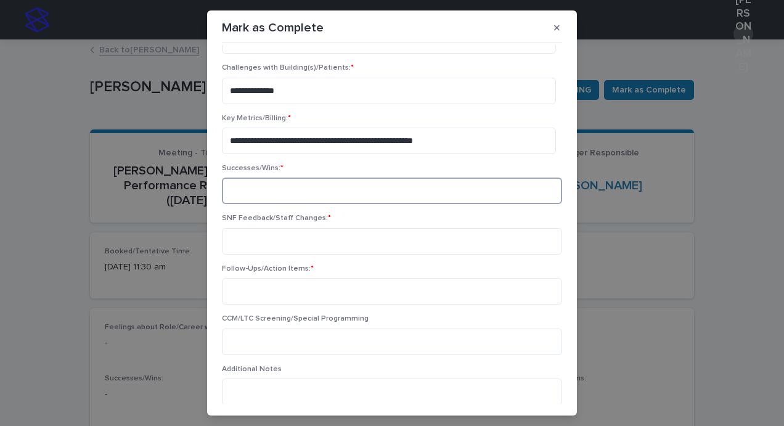
scroll to position [136, 0]
paste textarea "**********"
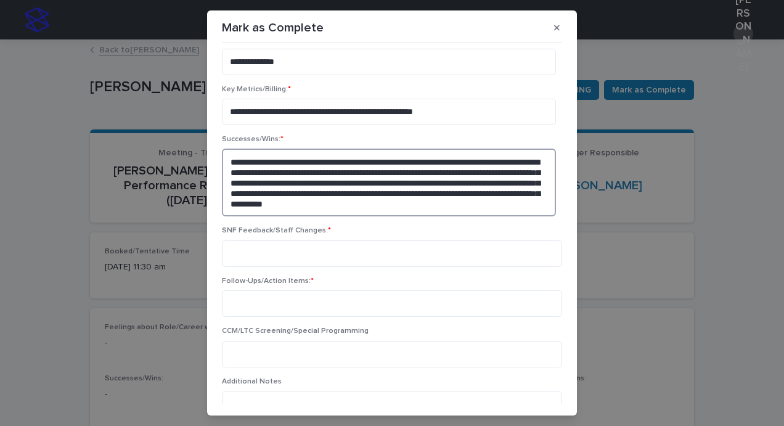
scroll to position [226, 0]
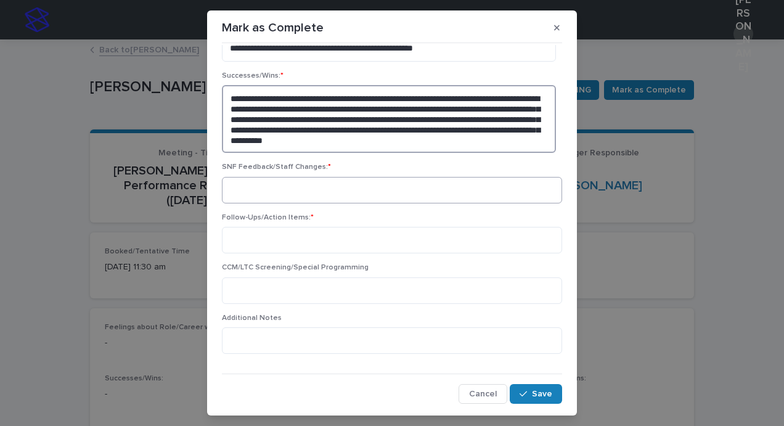
type textarea "**********"
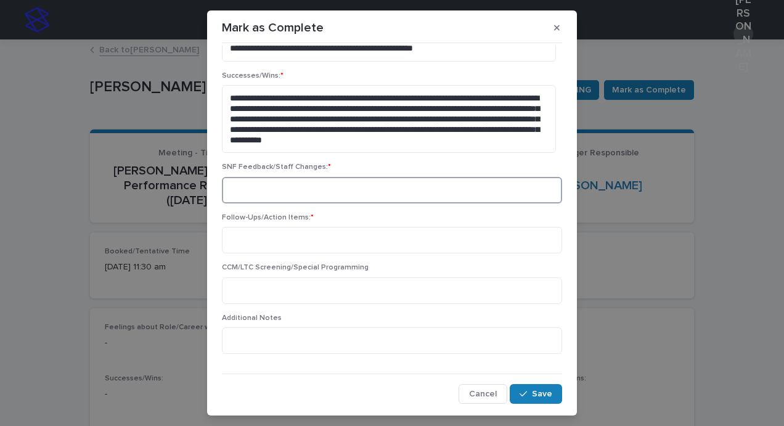
click at [308, 192] on textarea at bounding box center [392, 190] width 340 height 27
type textarea "**********"
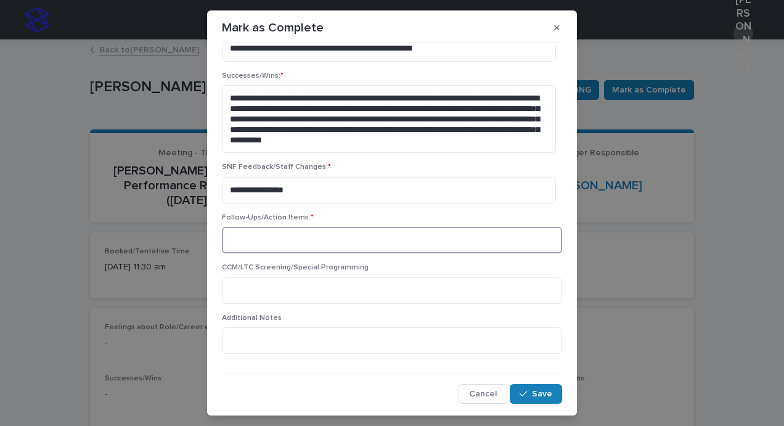
click at [250, 246] on textarea at bounding box center [392, 240] width 340 height 27
type textarea "**********"
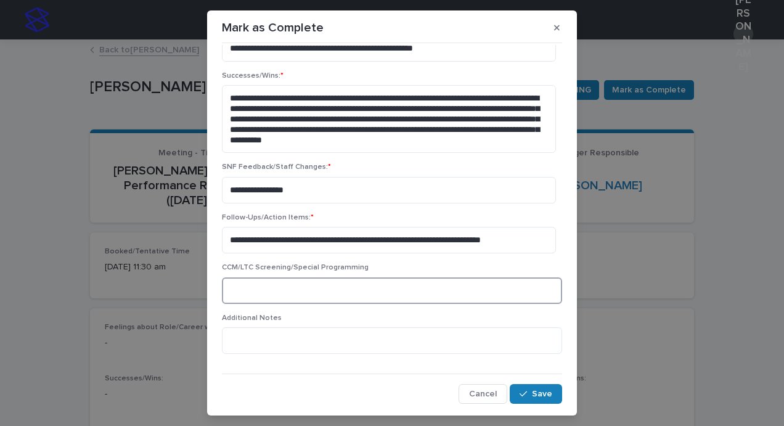
click at [259, 294] on textarea at bounding box center [392, 290] width 340 height 27
type textarea "*"
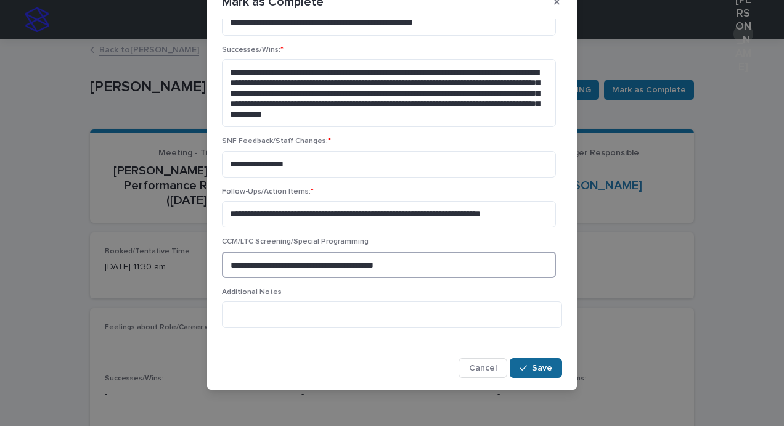
type textarea "**********"
click at [530, 359] on button "Save" at bounding box center [536, 368] width 52 height 20
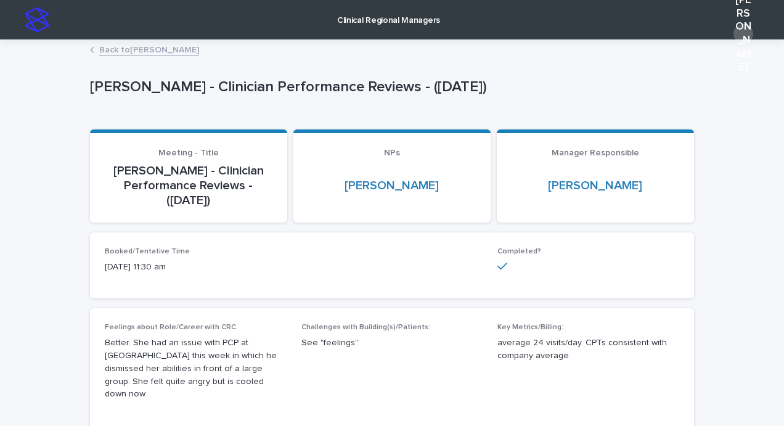
click at [530, 359] on p "average 24 visits/day. CPTs consistent with company average" at bounding box center [588, 350] width 182 height 26
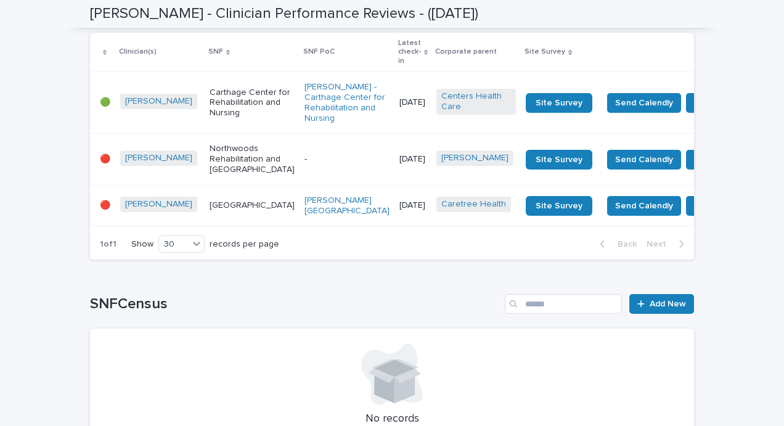
scroll to position [1003, 0]
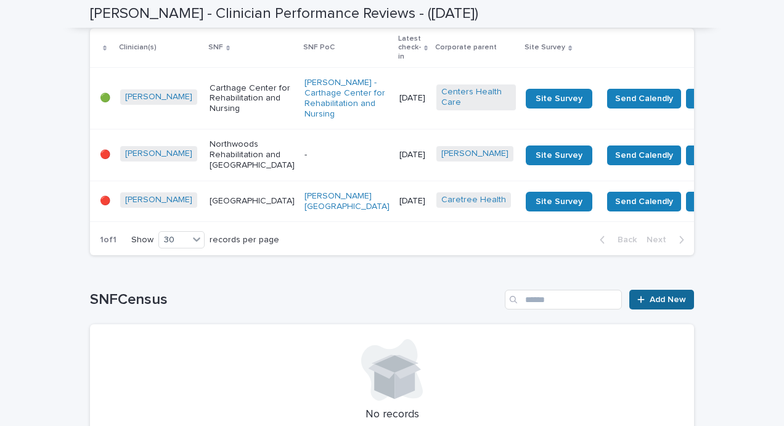
click at [650, 295] on span "Add New" at bounding box center [668, 299] width 36 height 9
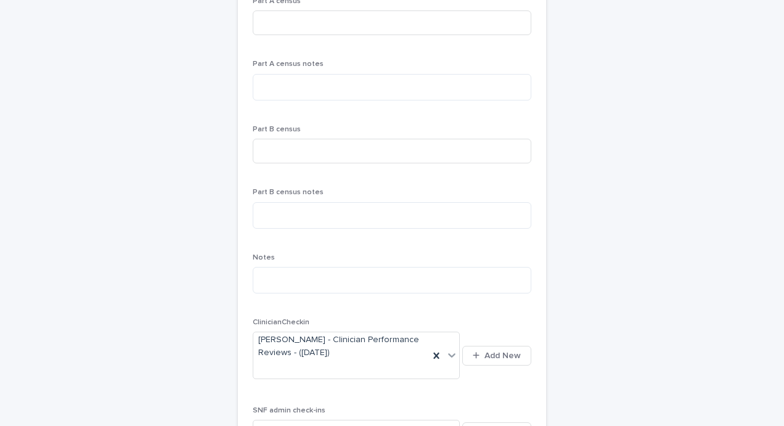
scroll to position [50, 0]
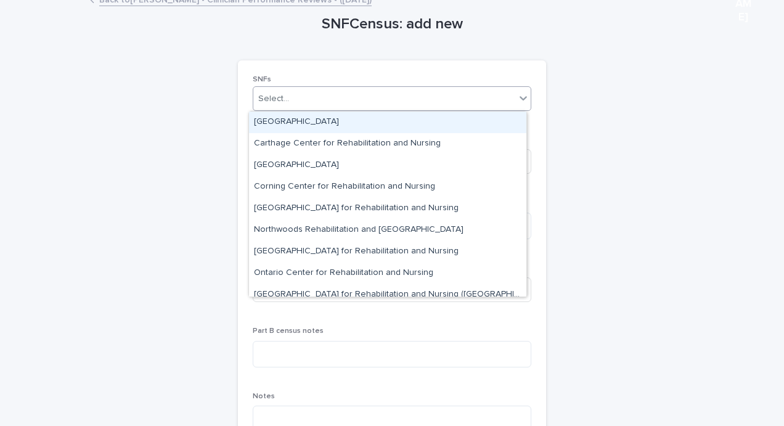
click at [343, 97] on div "Select..." at bounding box center [384, 99] width 262 height 20
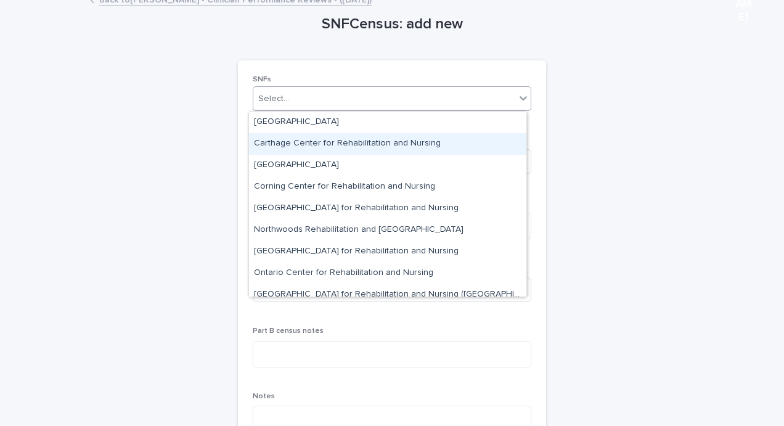
click at [327, 150] on div "Carthage Center for Rehabilitation and Nursing" at bounding box center [387, 144] width 277 height 22
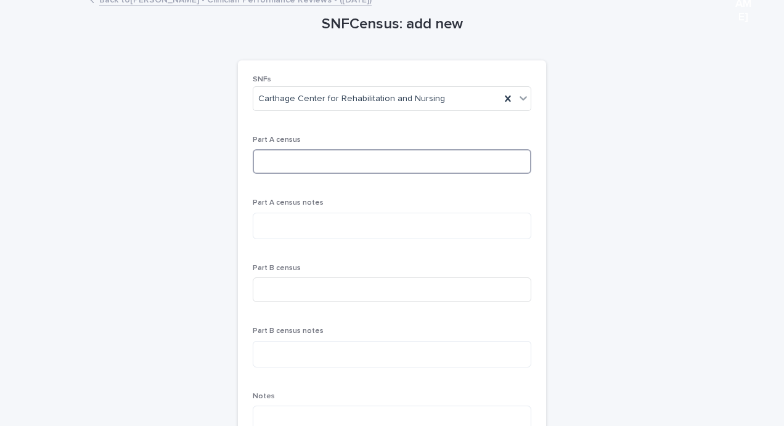
click at [291, 161] on input at bounding box center [392, 161] width 279 height 25
type input "**"
click at [319, 281] on input at bounding box center [392, 289] width 279 height 25
type input "**"
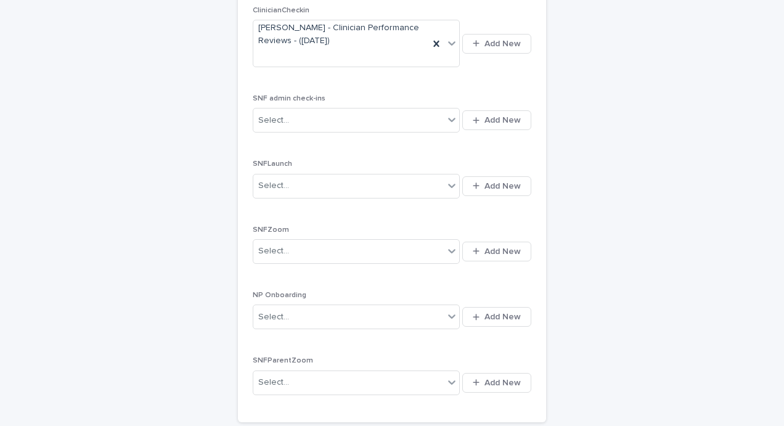
scroll to position [623, 0]
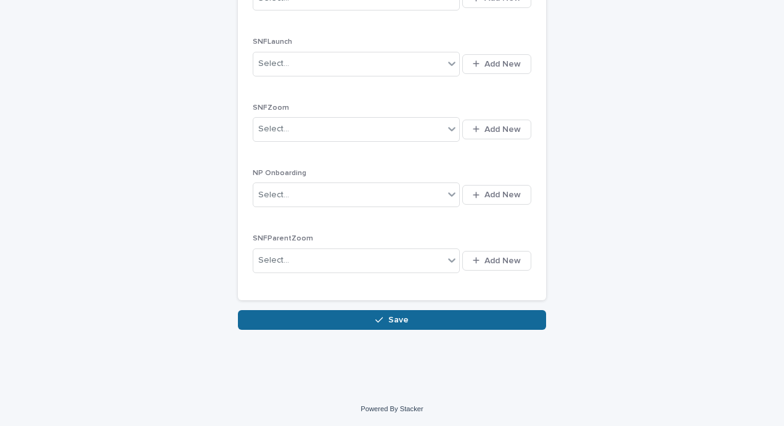
click at [409, 316] on button "Save" at bounding box center [392, 320] width 308 height 20
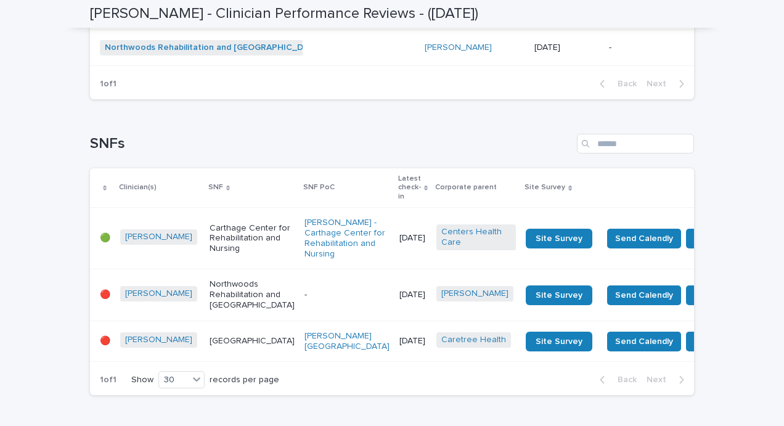
scroll to position [1090, 0]
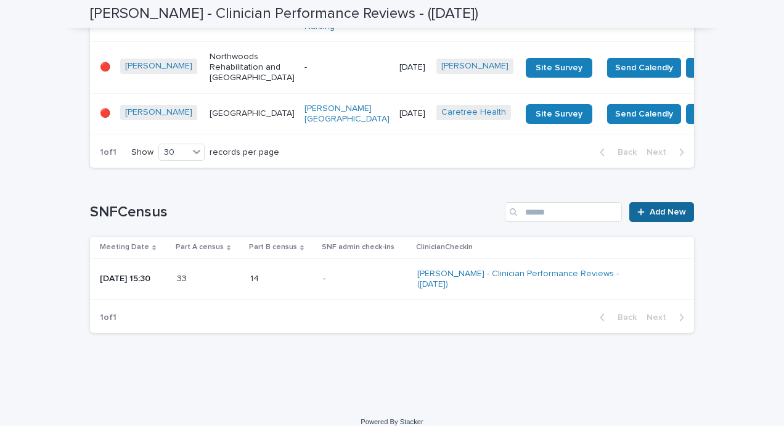
click at [650, 208] on span "Add New" at bounding box center [668, 212] width 36 height 9
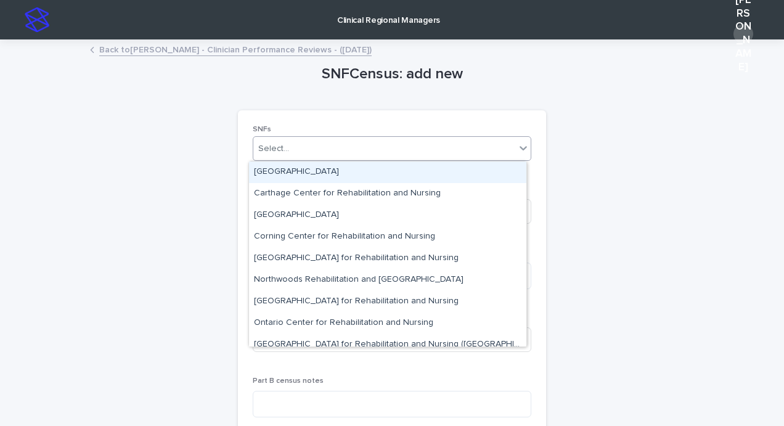
click at [314, 142] on div "Select..." at bounding box center [384, 149] width 262 height 20
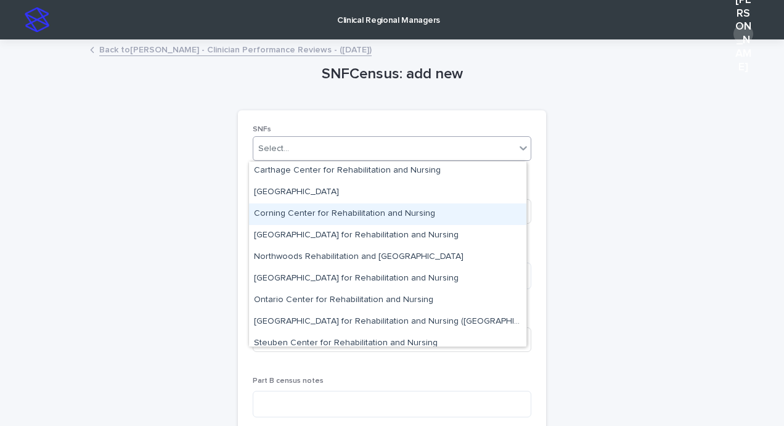
scroll to position [31, 0]
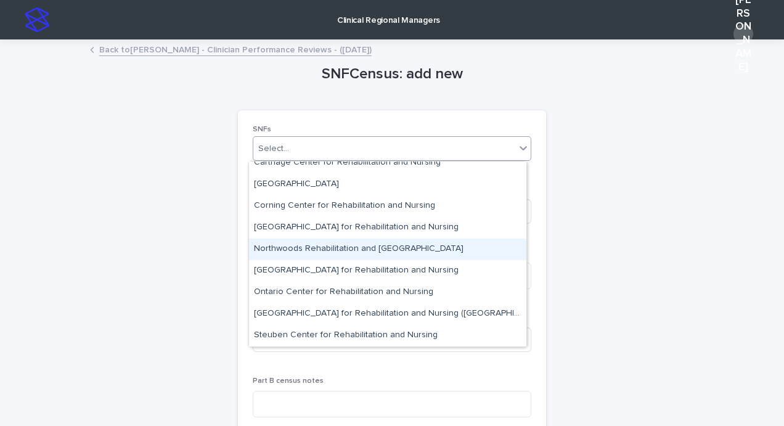
click at [296, 248] on div "Northwoods Rehabilitation and [GEOGRAPHIC_DATA]" at bounding box center [387, 250] width 277 height 22
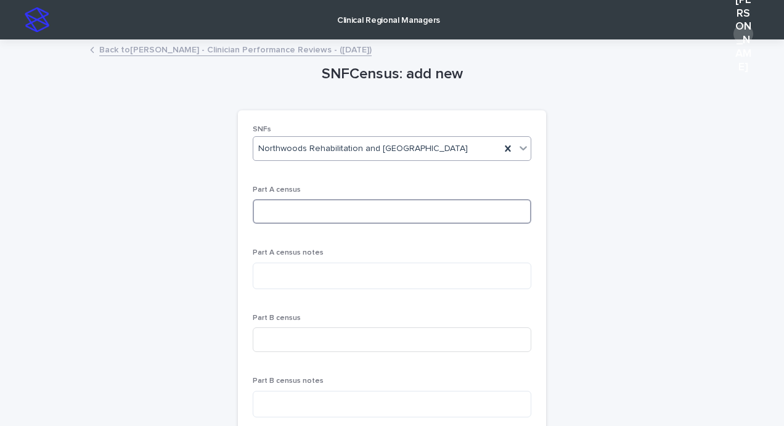
click at [270, 215] on input at bounding box center [392, 211] width 279 height 25
type input "*"
click at [277, 339] on input at bounding box center [392, 339] width 279 height 25
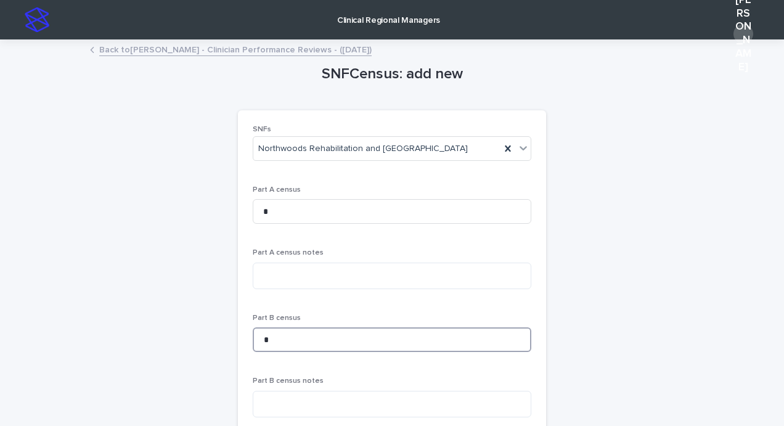
type input "*"
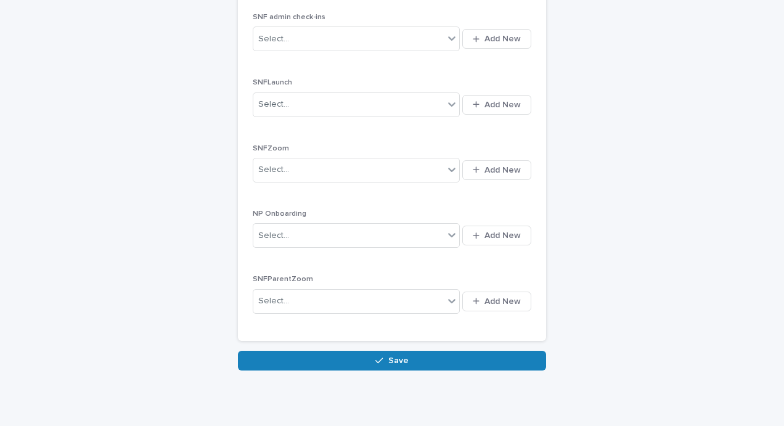
scroll to position [623, 0]
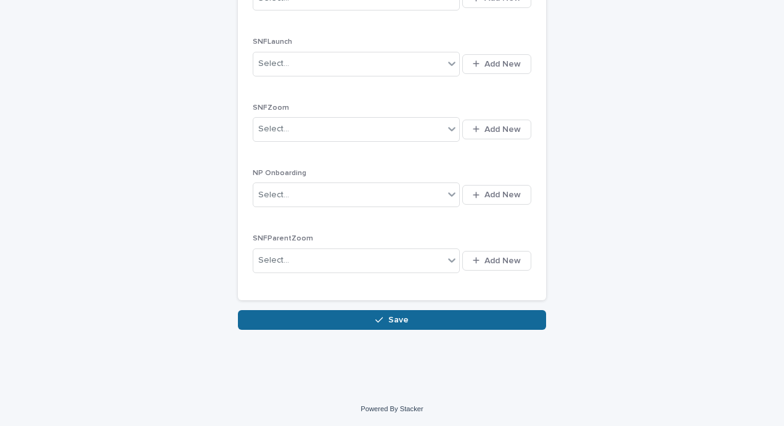
click at [304, 321] on button "Save" at bounding box center [392, 320] width 308 height 20
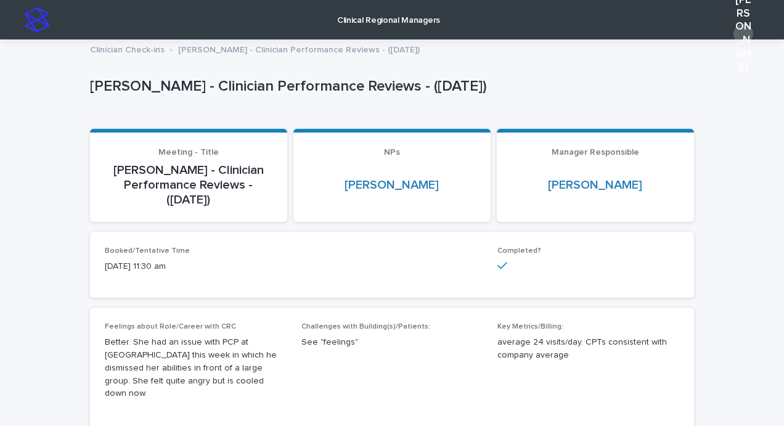
click at [33, 20] on img at bounding box center [37, 19] width 25 height 25
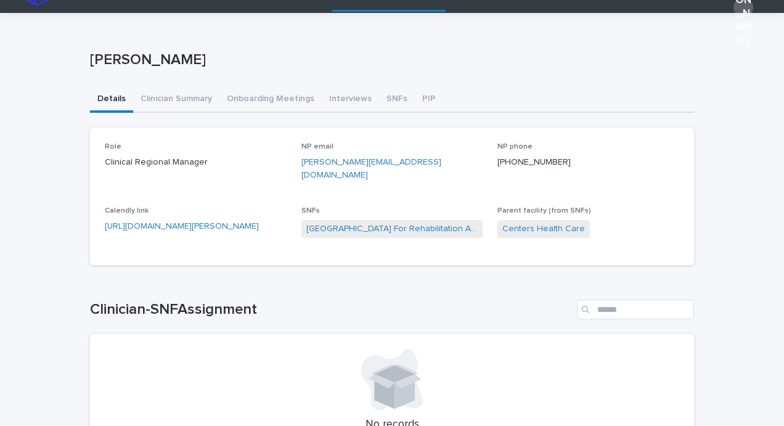
scroll to position [27, 0]
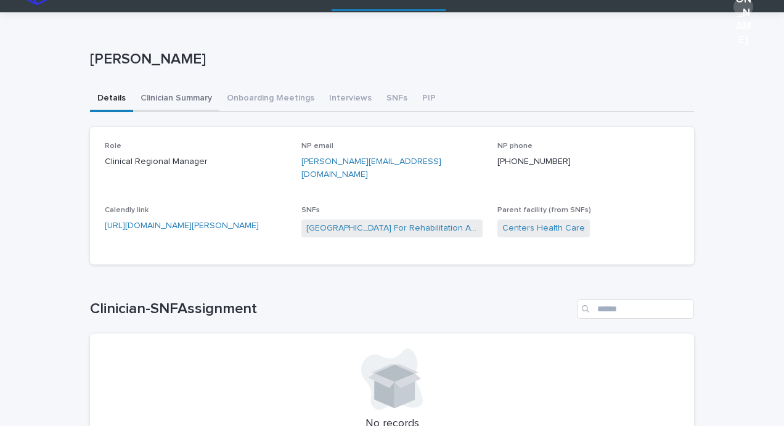
click at [196, 102] on div "[PERSON_NAME] [PERSON_NAME] Sorry, there was an error saving your record. Pleas…" at bounding box center [392, 248] width 604 height 473
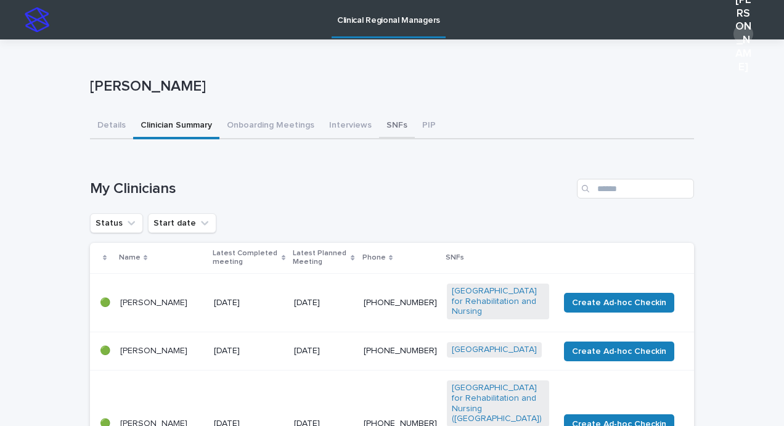
click at [385, 125] on button "SNFs" at bounding box center [397, 126] width 36 height 26
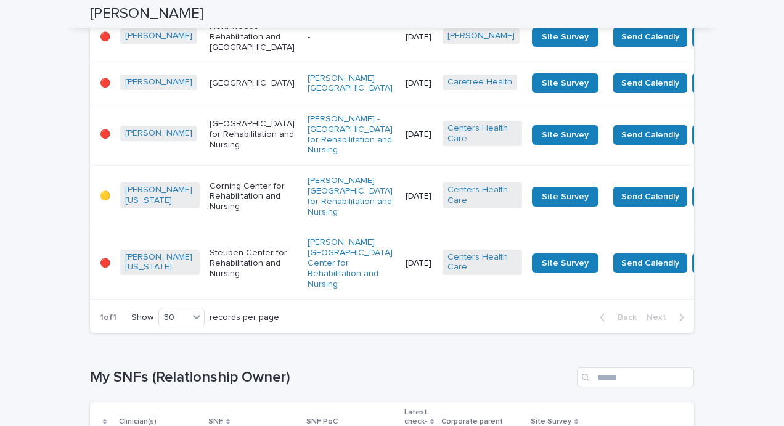
scroll to position [557, 0]
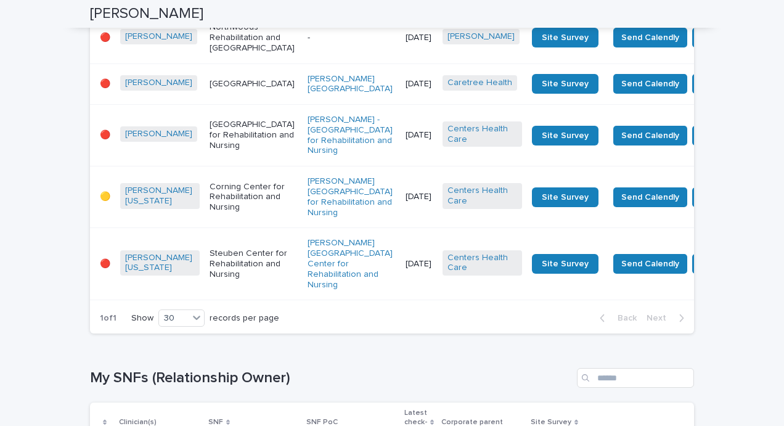
click at [210, 150] on p "[GEOGRAPHIC_DATA] for Rehabilitation and Nursing" at bounding box center [254, 135] width 88 height 31
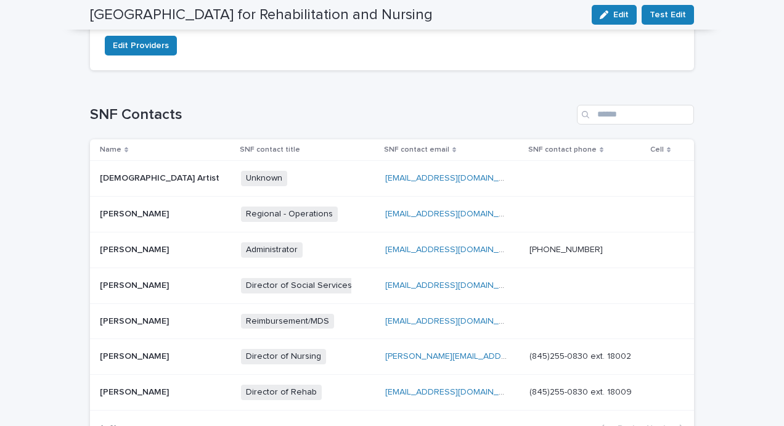
scroll to position [391, 0]
click at [129, 242] on p "[PERSON_NAME]" at bounding box center [136, 248] width 72 height 13
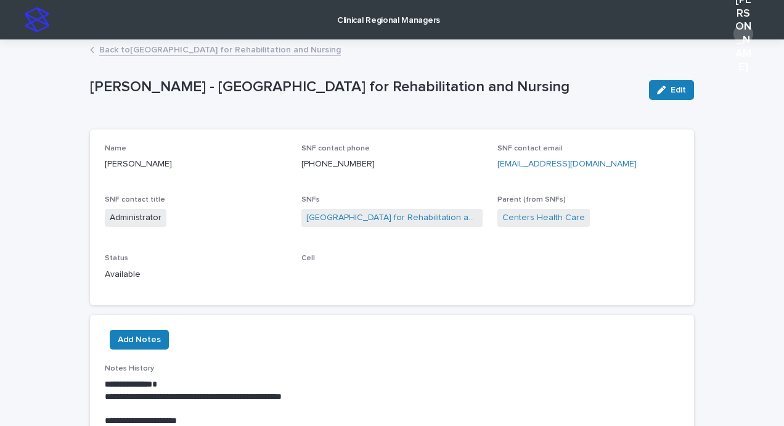
click at [132, 51] on link "Back to [GEOGRAPHIC_DATA] for Rehabilitation and Nursing" at bounding box center [220, 49] width 242 height 14
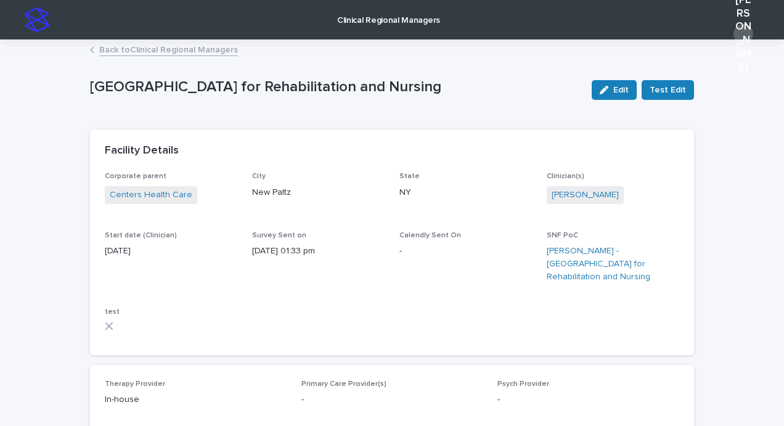
click at [140, 51] on link "Back to Clinical Regional Managers" at bounding box center [168, 49] width 139 height 14
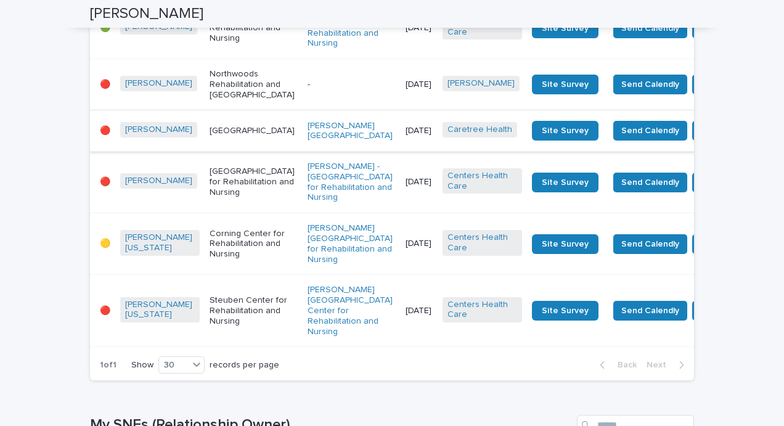
scroll to position [510, 0]
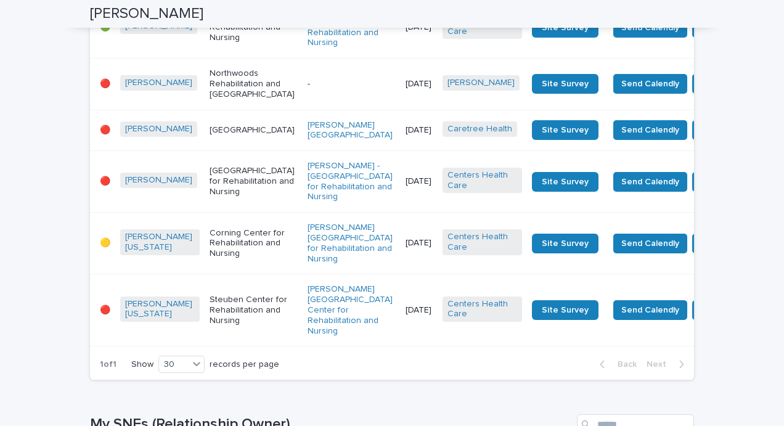
click at [210, 99] on p "Northwoods Rehabilitation and [GEOGRAPHIC_DATA]" at bounding box center [254, 83] width 88 height 31
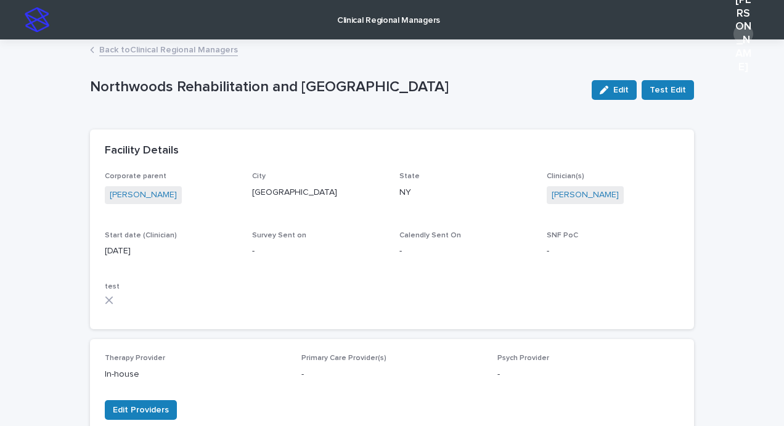
click at [132, 49] on link "Back to Clinical Regional Managers" at bounding box center [168, 49] width 139 height 14
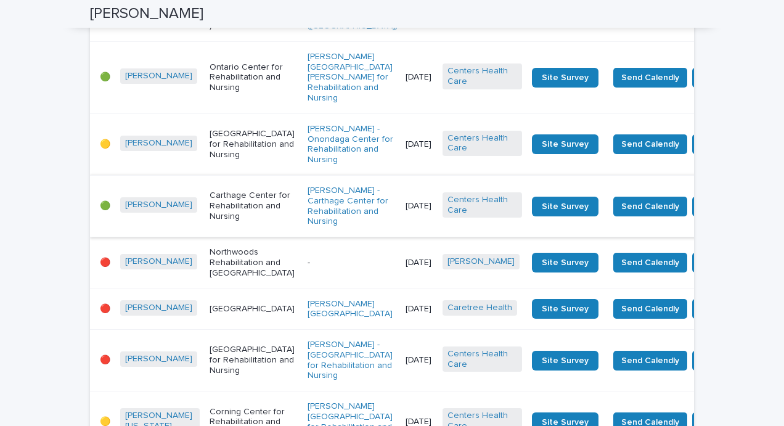
scroll to position [332, 0]
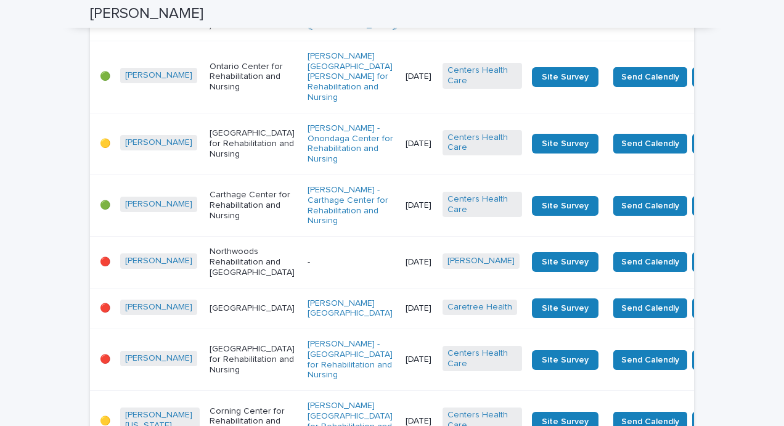
click at [210, 277] on p "Northwoods Rehabilitation and [GEOGRAPHIC_DATA]" at bounding box center [254, 262] width 88 height 31
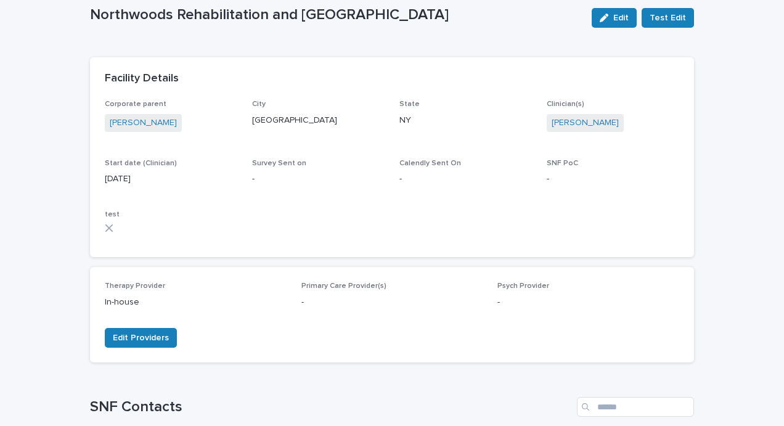
scroll to position [74, 0]
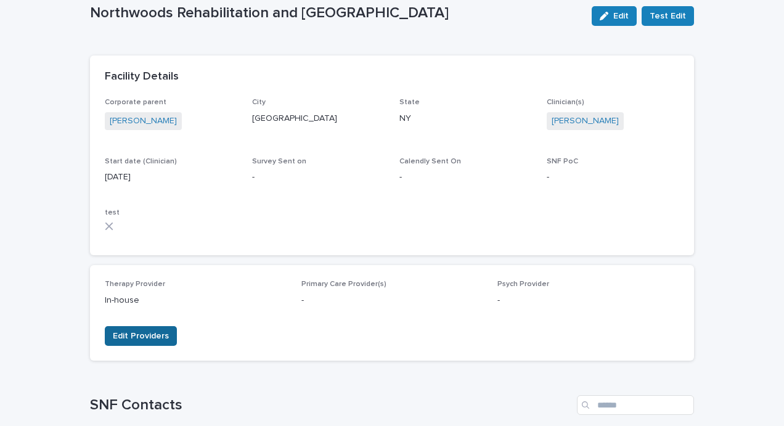
click at [138, 337] on span "Edit Providers" at bounding box center [141, 336] width 56 height 12
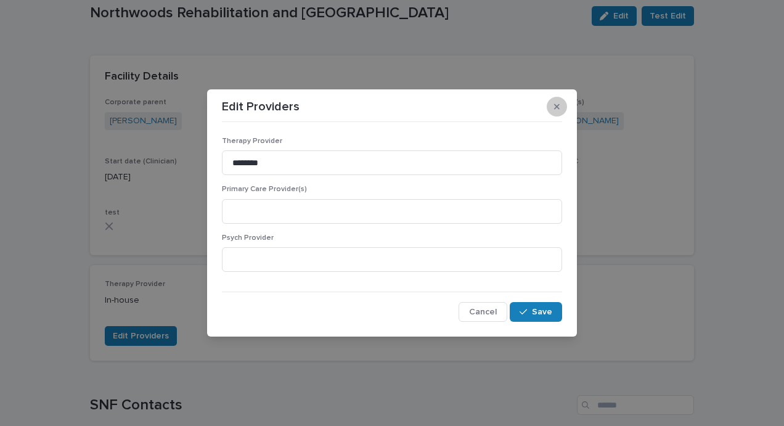
click at [556, 105] on icon "button" at bounding box center [557, 106] width 6 height 9
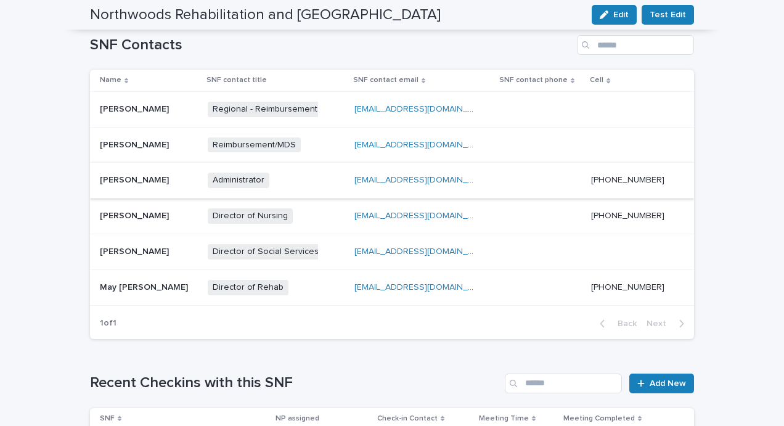
scroll to position [0, 0]
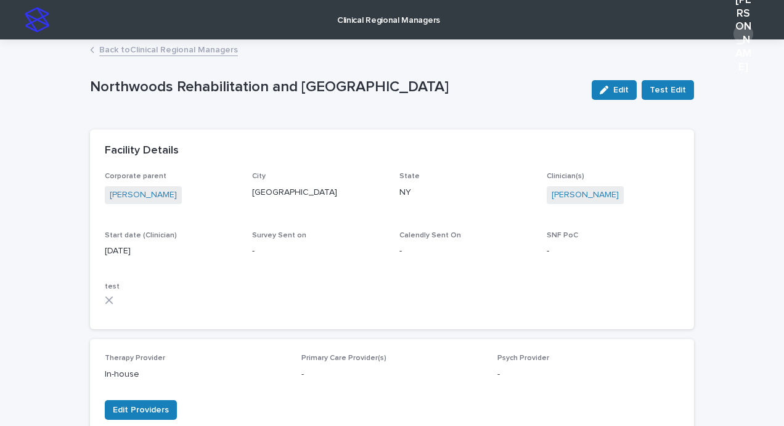
click at [115, 49] on link "Back to Clinical Regional Managers" at bounding box center [168, 49] width 139 height 14
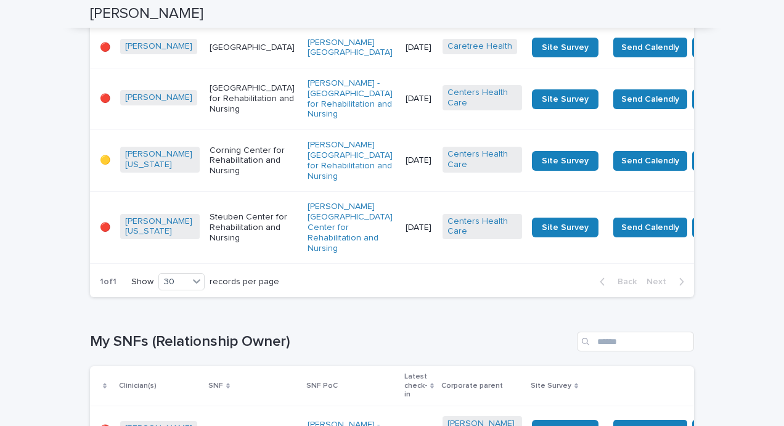
scroll to position [594, 0]
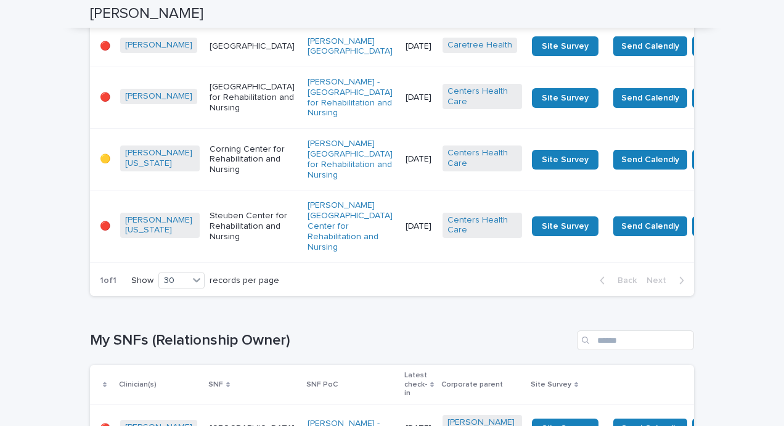
click at [210, 52] on p "[GEOGRAPHIC_DATA]" at bounding box center [254, 46] width 88 height 10
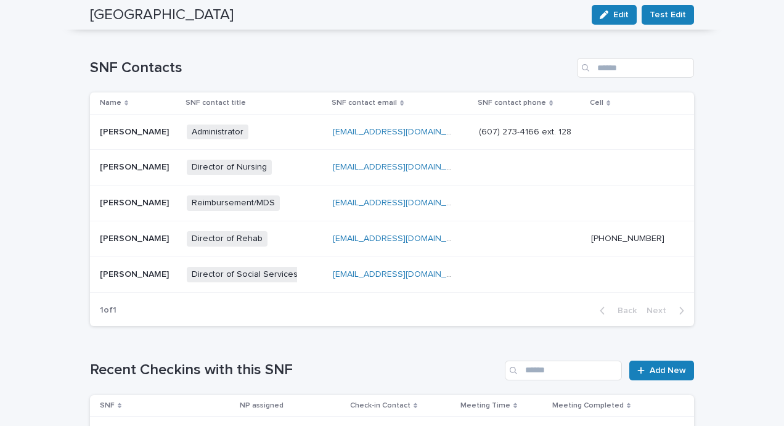
scroll to position [427, 0]
